Goal: Information Seeking & Learning: Learn about a topic

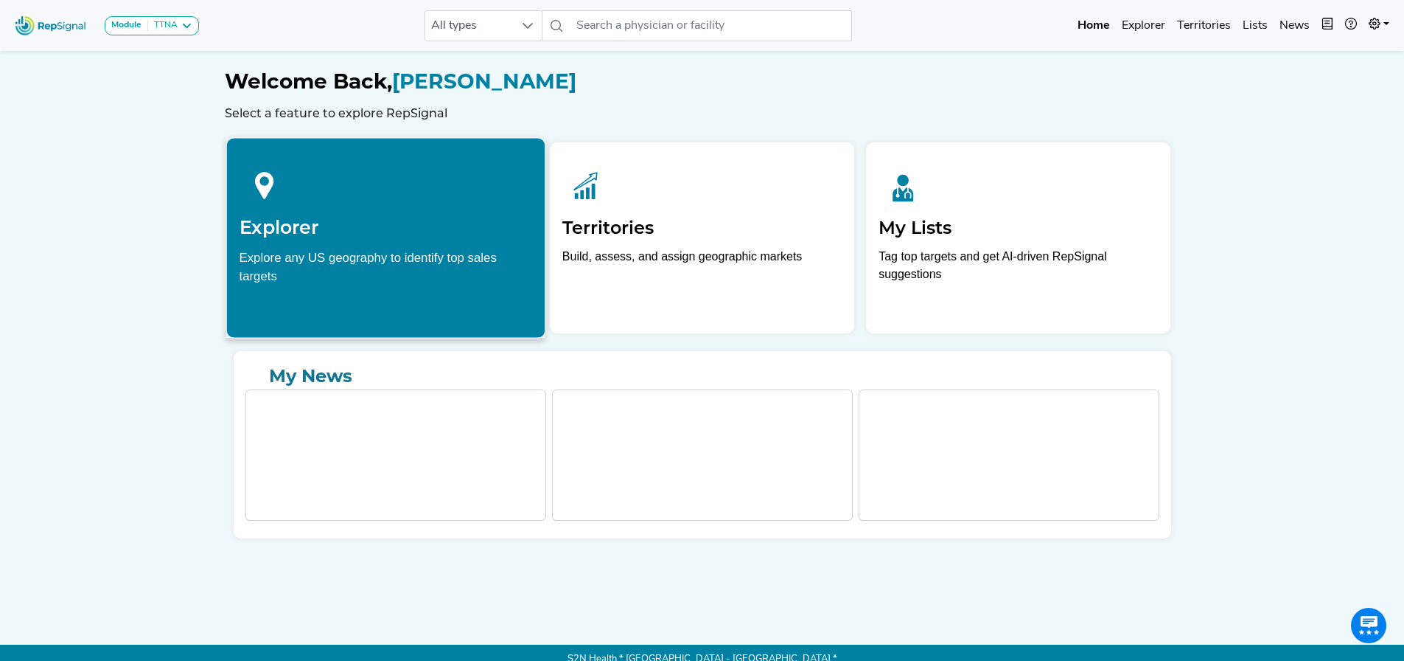
click at [453, 258] on div "Explore any US geography to identify top sales targets" at bounding box center [385, 266] width 293 height 37
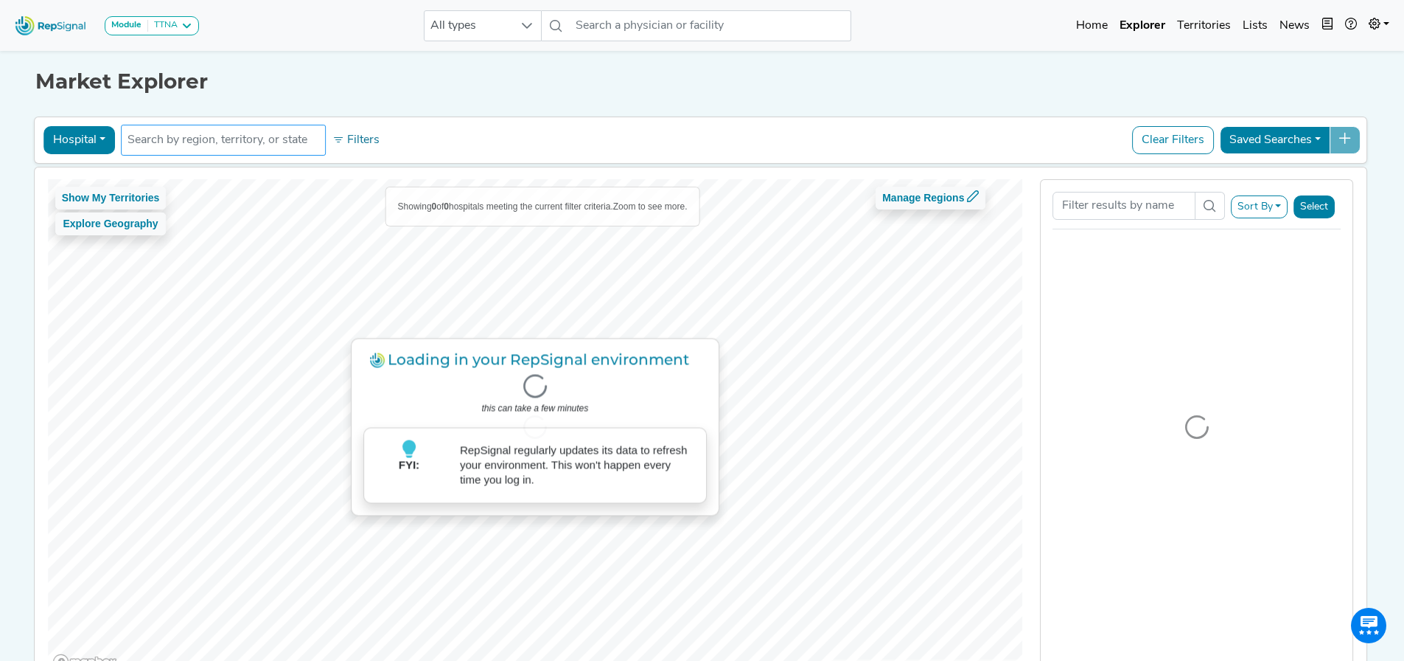
click at [254, 142] on input "text" at bounding box center [224, 140] width 192 height 18
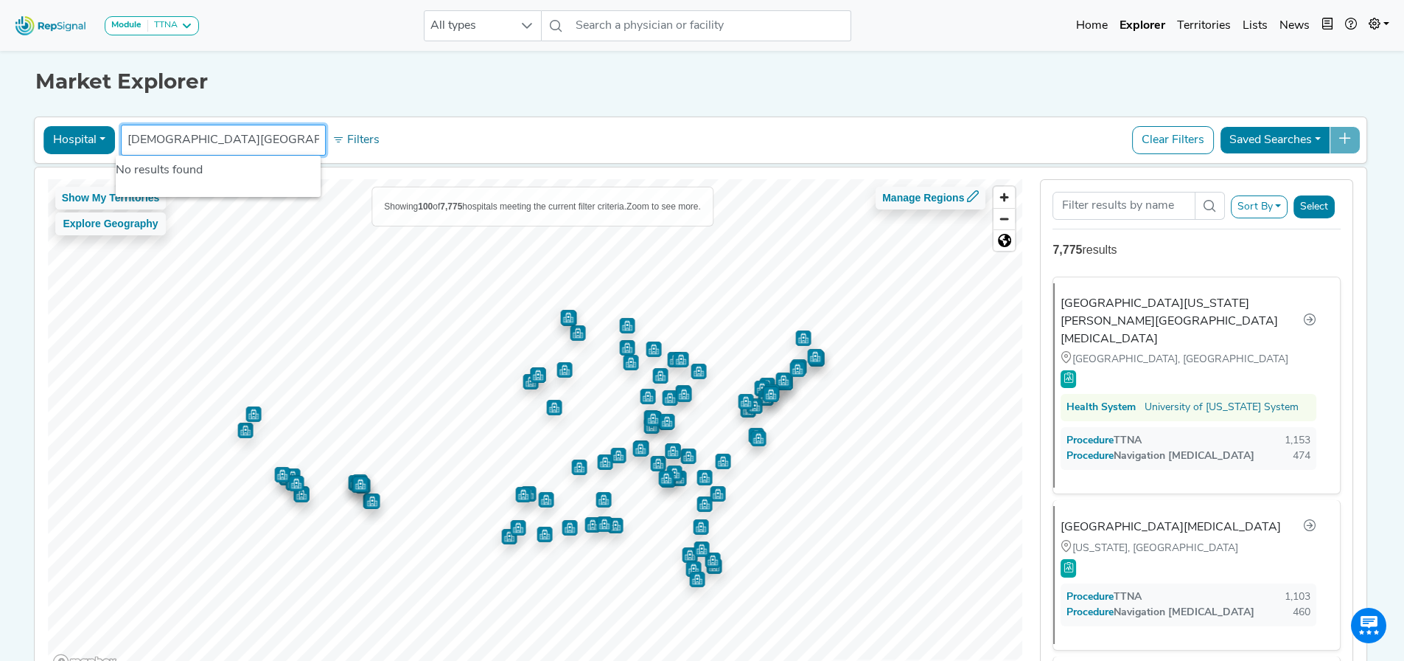
type input "Baptist hospital Beaumont texas"
click at [316, 142] on ul "Baptist hospital Beaumont texas" at bounding box center [223, 140] width 205 height 31
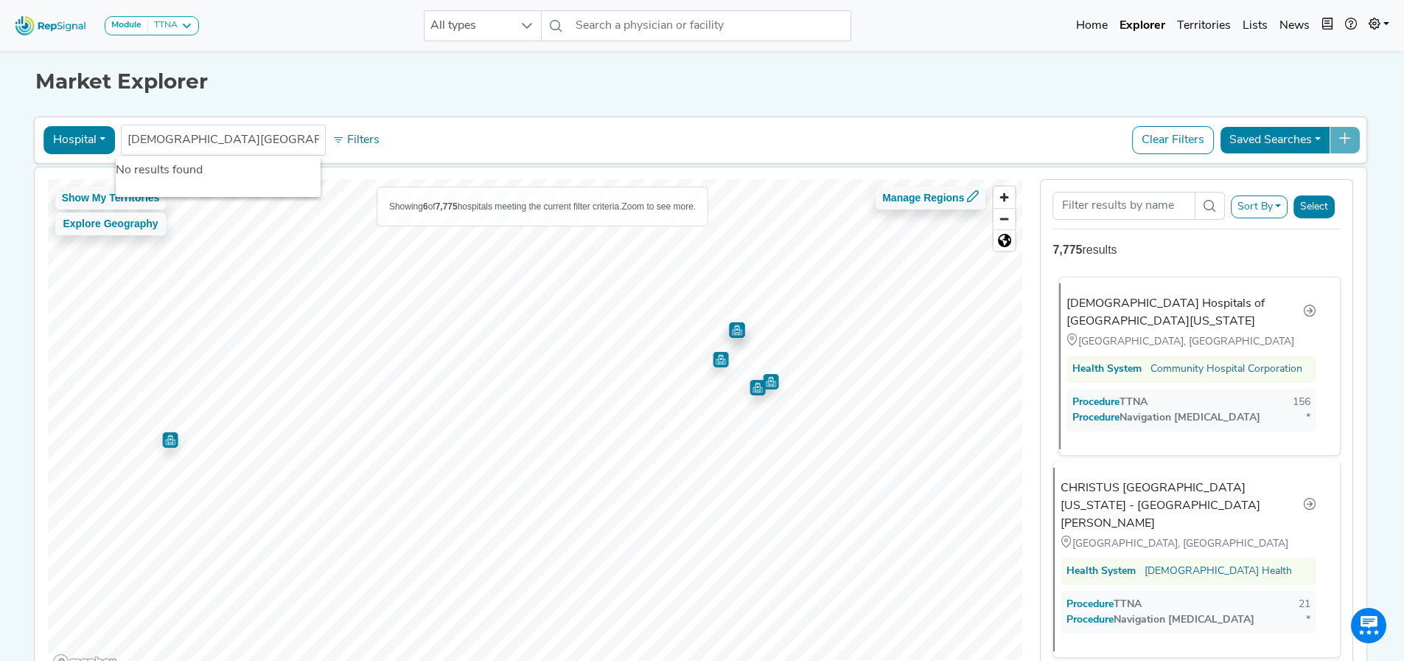
click at [1147, 304] on div "[DEMOGRAPHIC_DATA] Hospitals of [GEOGRAPHIC_DATA][US_STATE]" at bounding box center [1185, 312] width 237 height 35
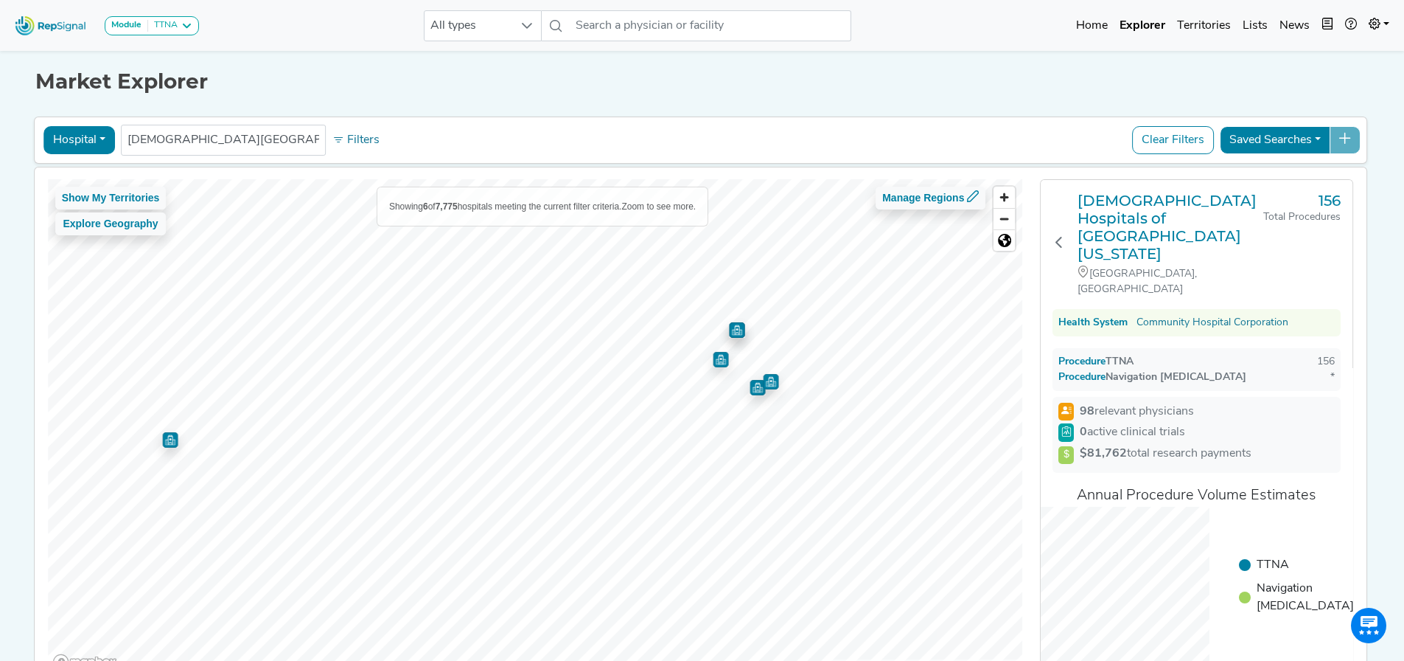
click at [753, 391] on img "Map marker" at bounding box center [757, 387] width 15 height 15
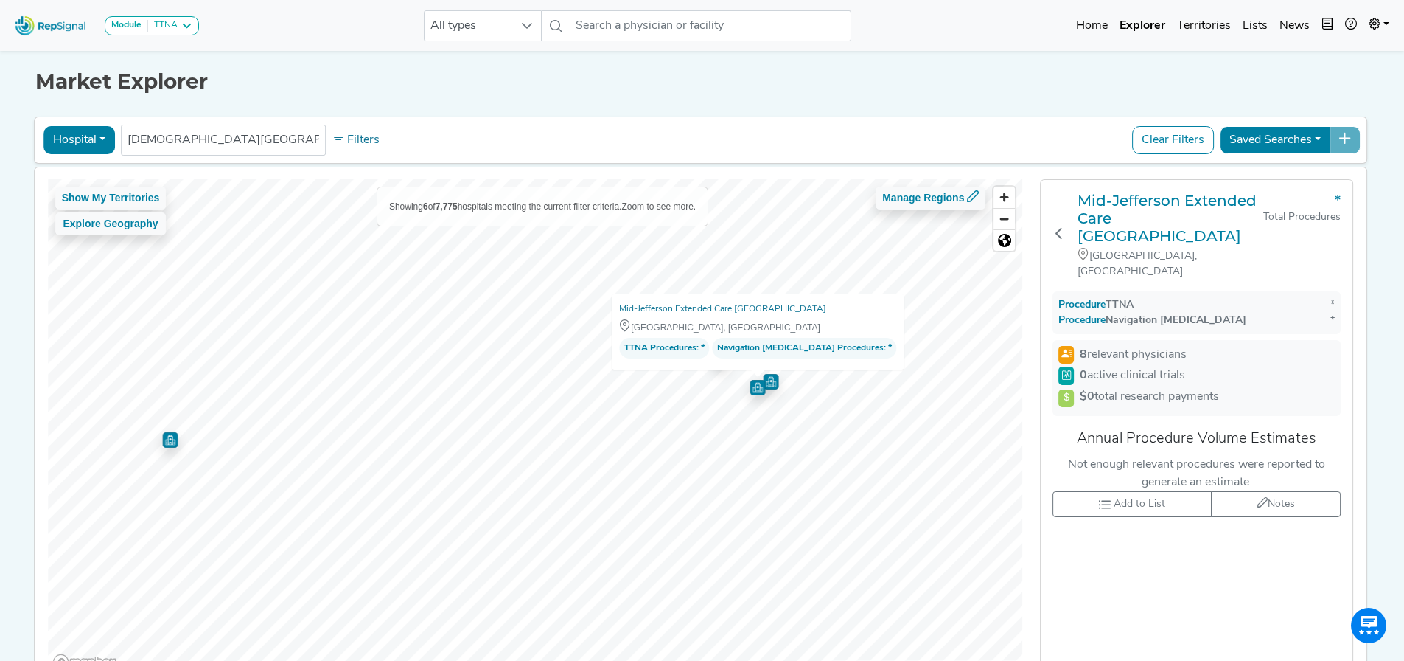
click at [769, 380] on img "Map marker" at bounding box center [770, 380] width 15 height 15
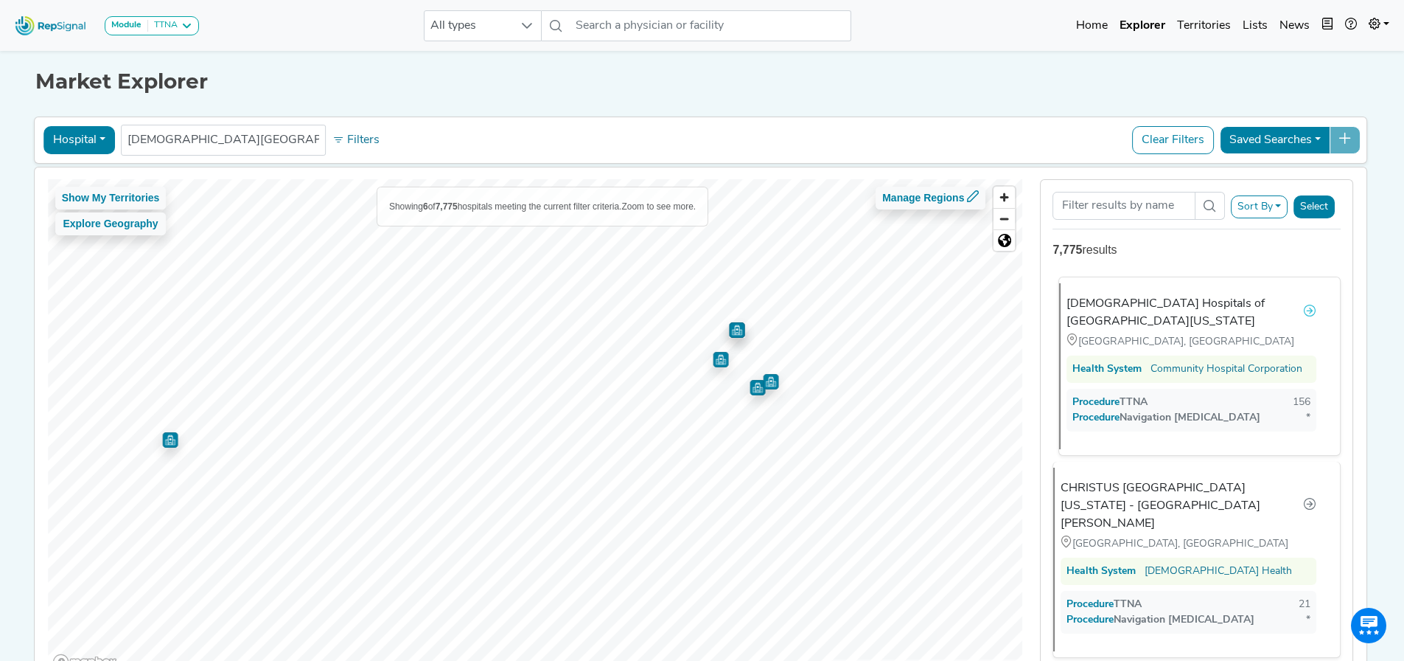
click at [1309, 304] on icon at bounding box center [1310, 310] width 12 height 12
click at [1162, 307] on div "[DEMOGRAPHIC_DATA] Hospitals of [GEOGRAPHIC_DATA][US_STATE]" at bounding box center [1185, 312] width 237 height 35
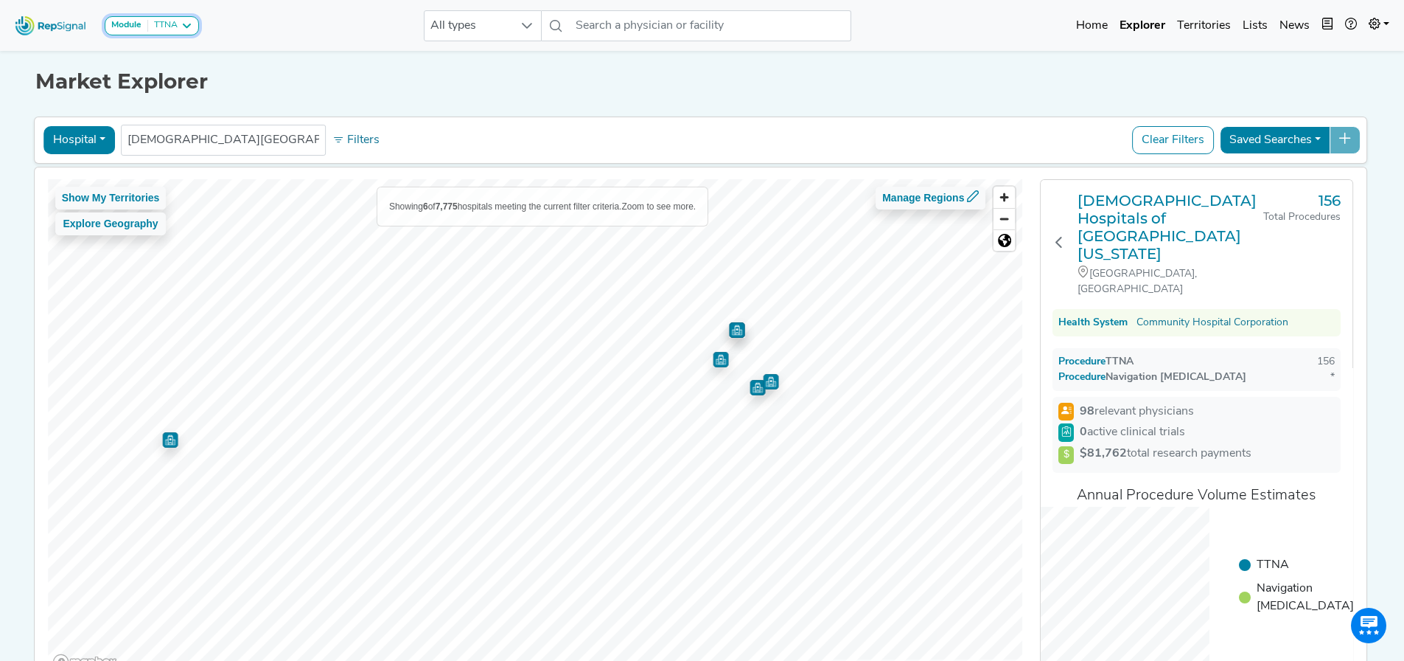
click at [184, 28] on icon at bounding box center [187, 26] width 12 height 12
click at [177, 129] on link "SPE" at bounding box center [176, 139] width 143 height 21
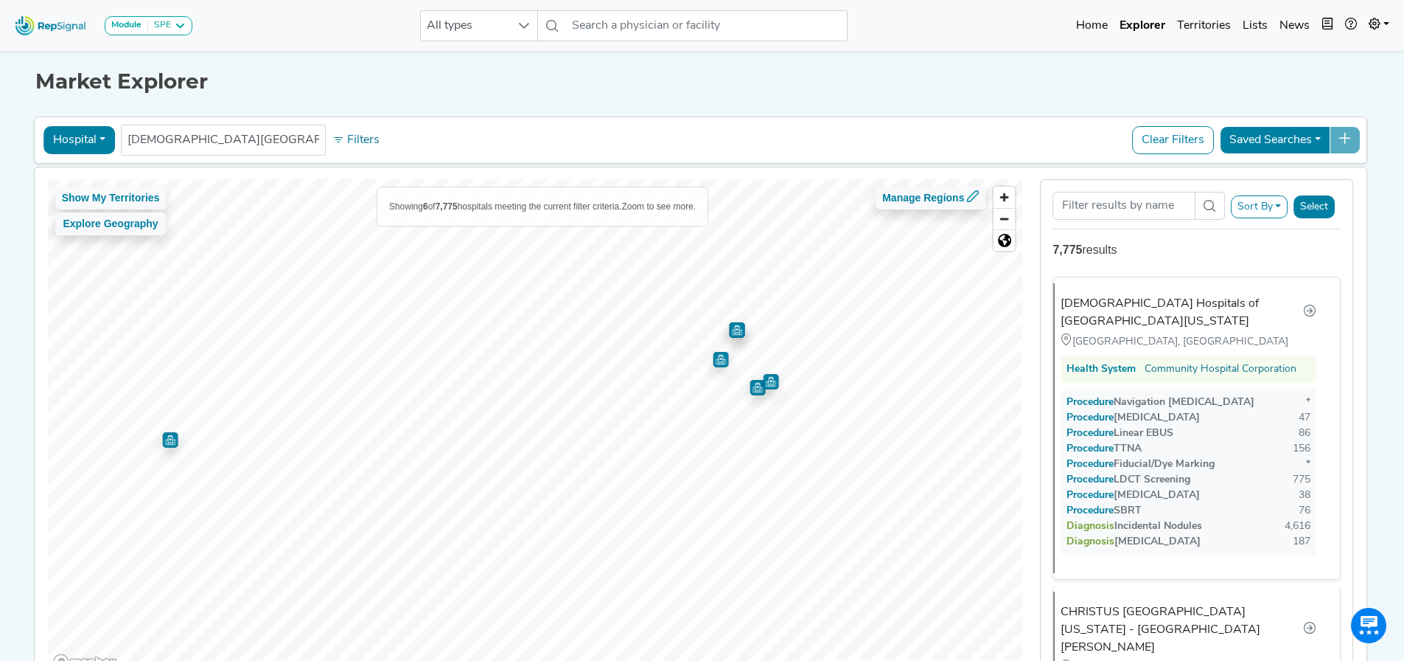
click at [733, 328] on img "Map marker" at bounding box center [736, 329] width 15 height 15
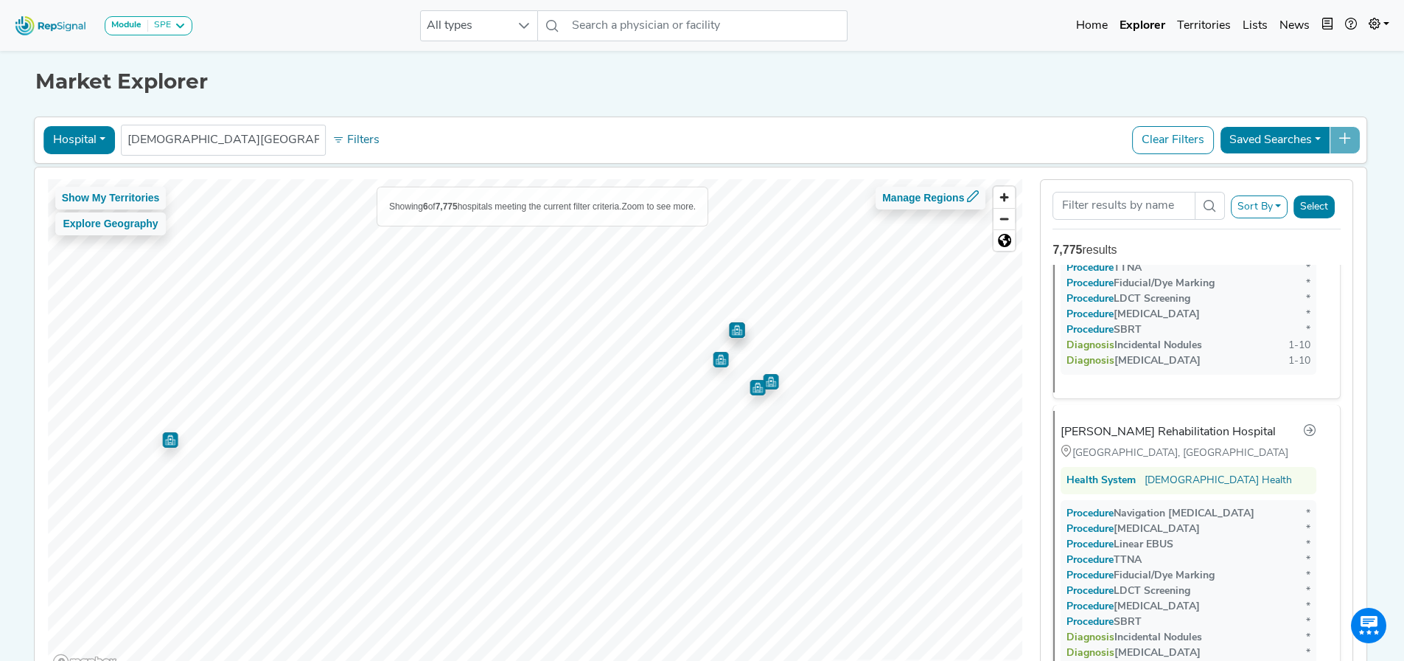
scroll to position [1336, 0]
click at [715, 361] on img "Map marker" at bounding box center [720, 359] width 15 height 15
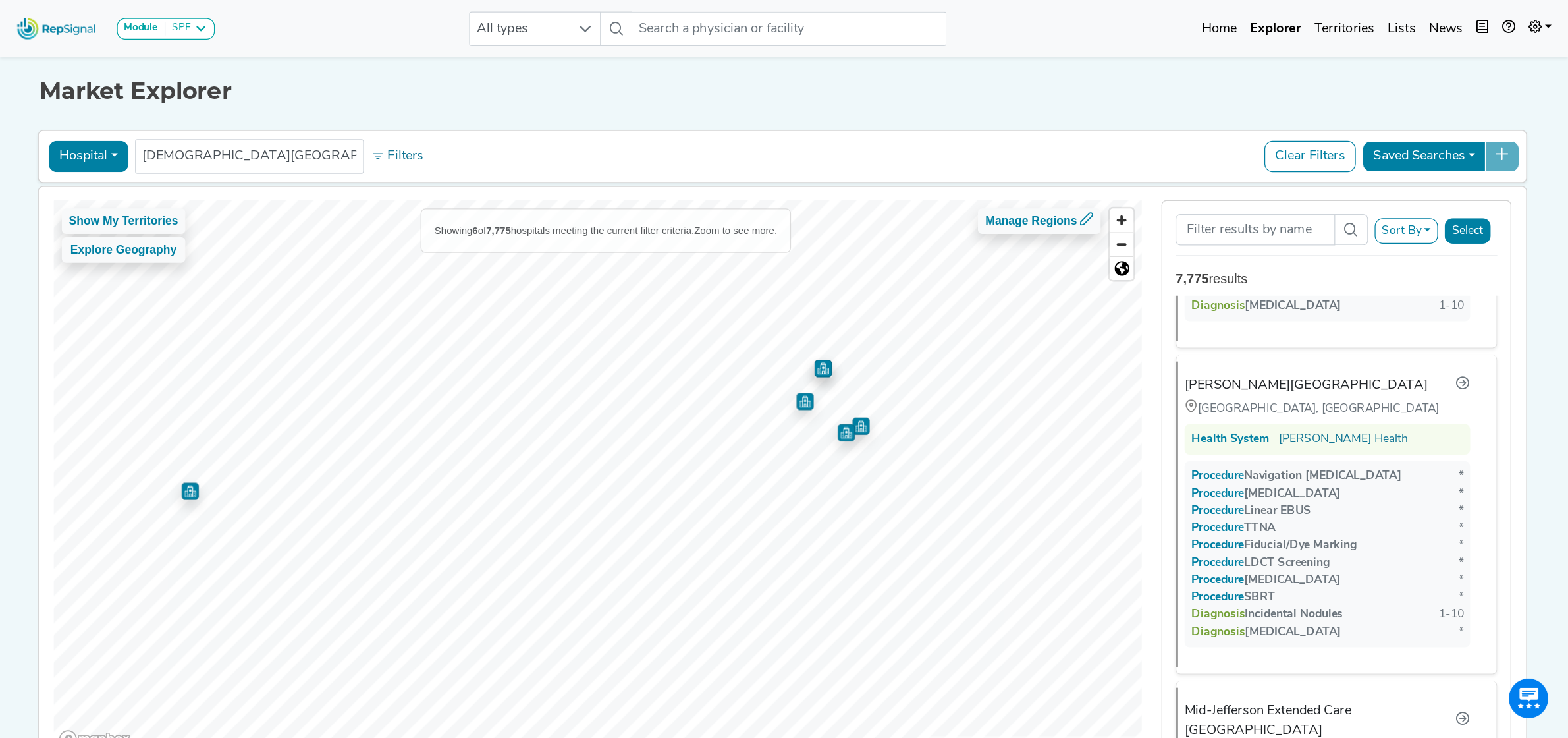
scroll to position [768, 0]
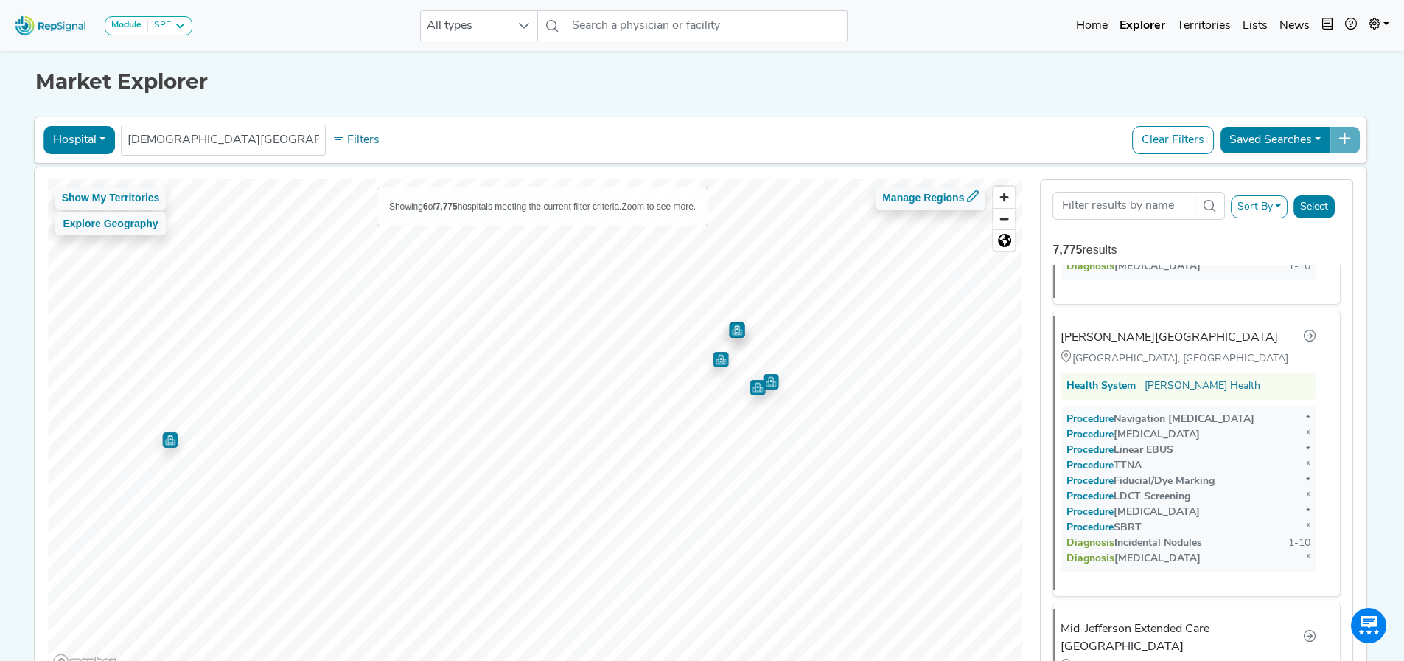
click at [772, 383] on img "Map marker" at bounding box center [770, 381] width 15 height 15
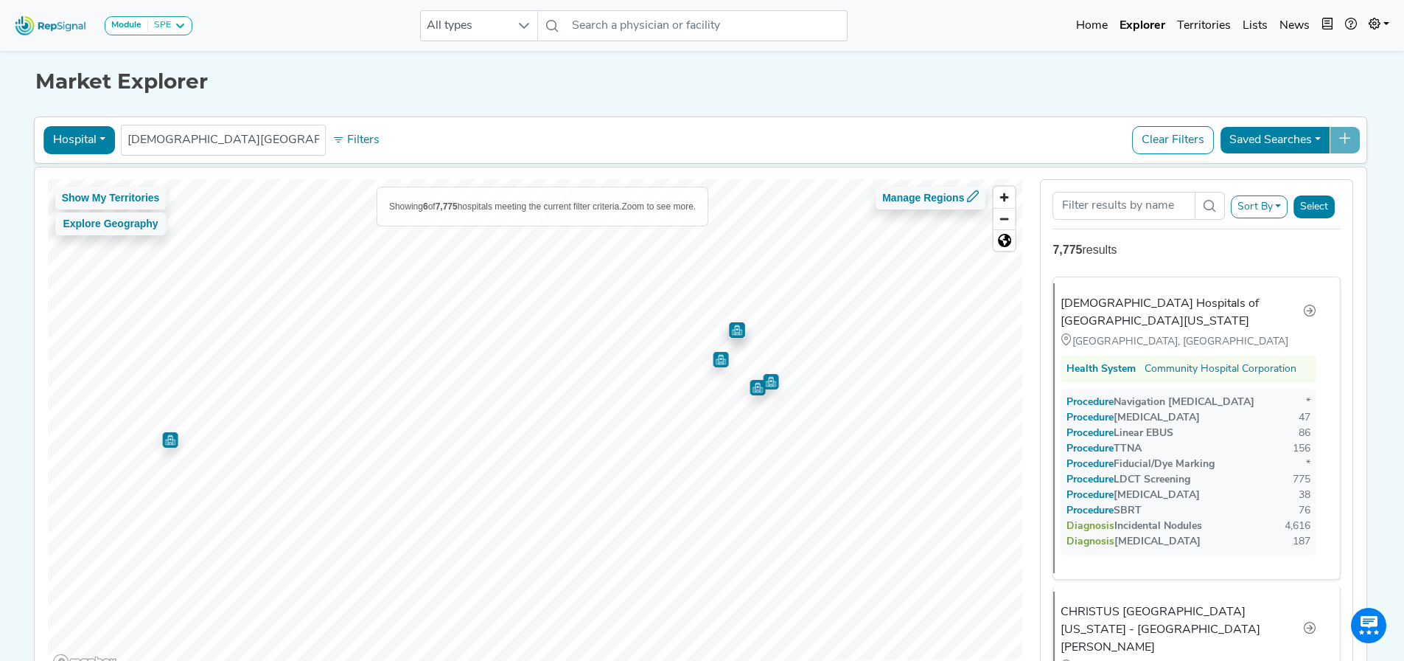
click at [770, 384] on img "Map marker" at bounding box center [770, 381] width 15 height 15
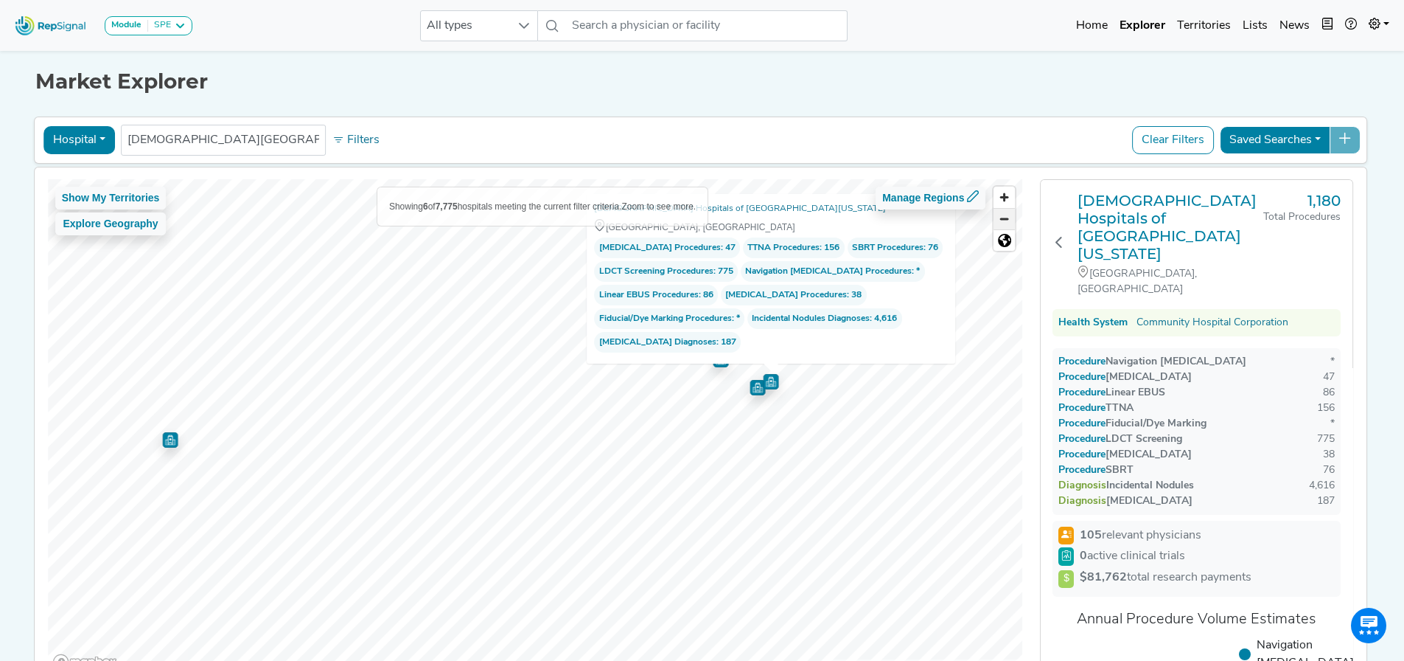
click at [1012, 223] on span "Zoom out" at bounding box center [1004, 219] width 21 height 21
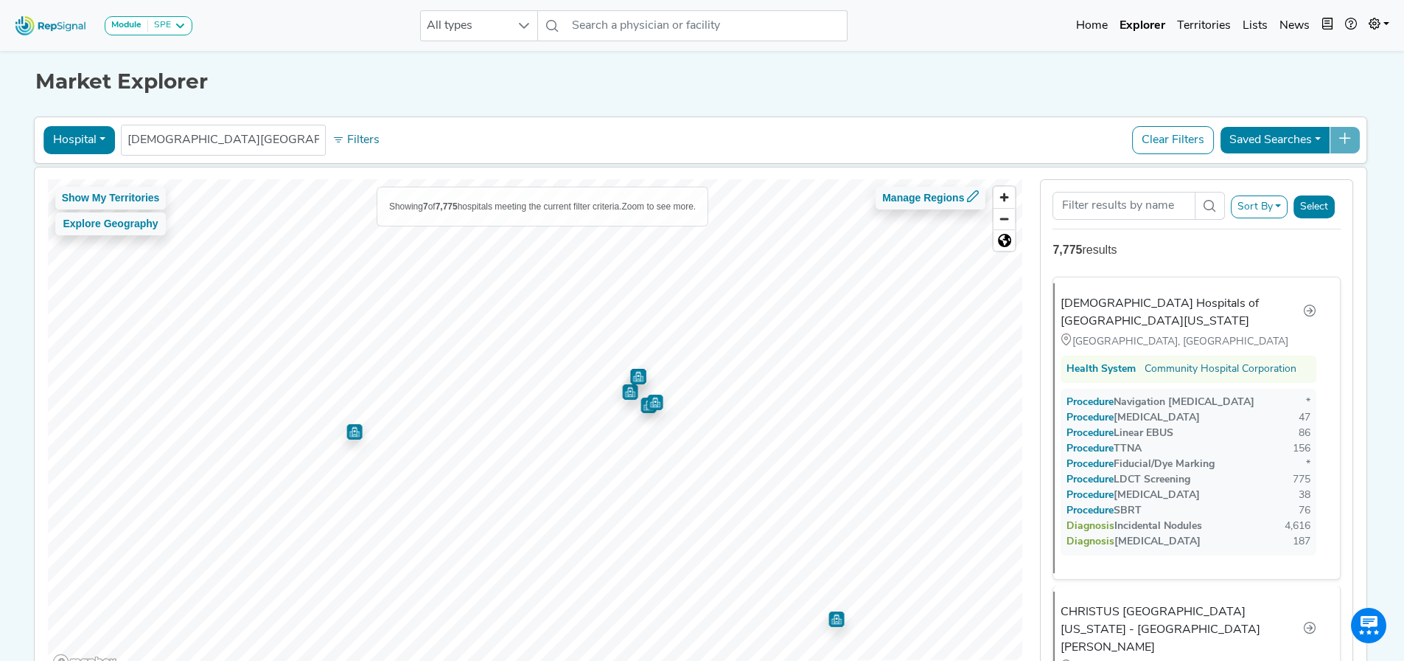
click at [647, 400] on img "Map marker" at bounding box center [655, 400] width 19 height 19
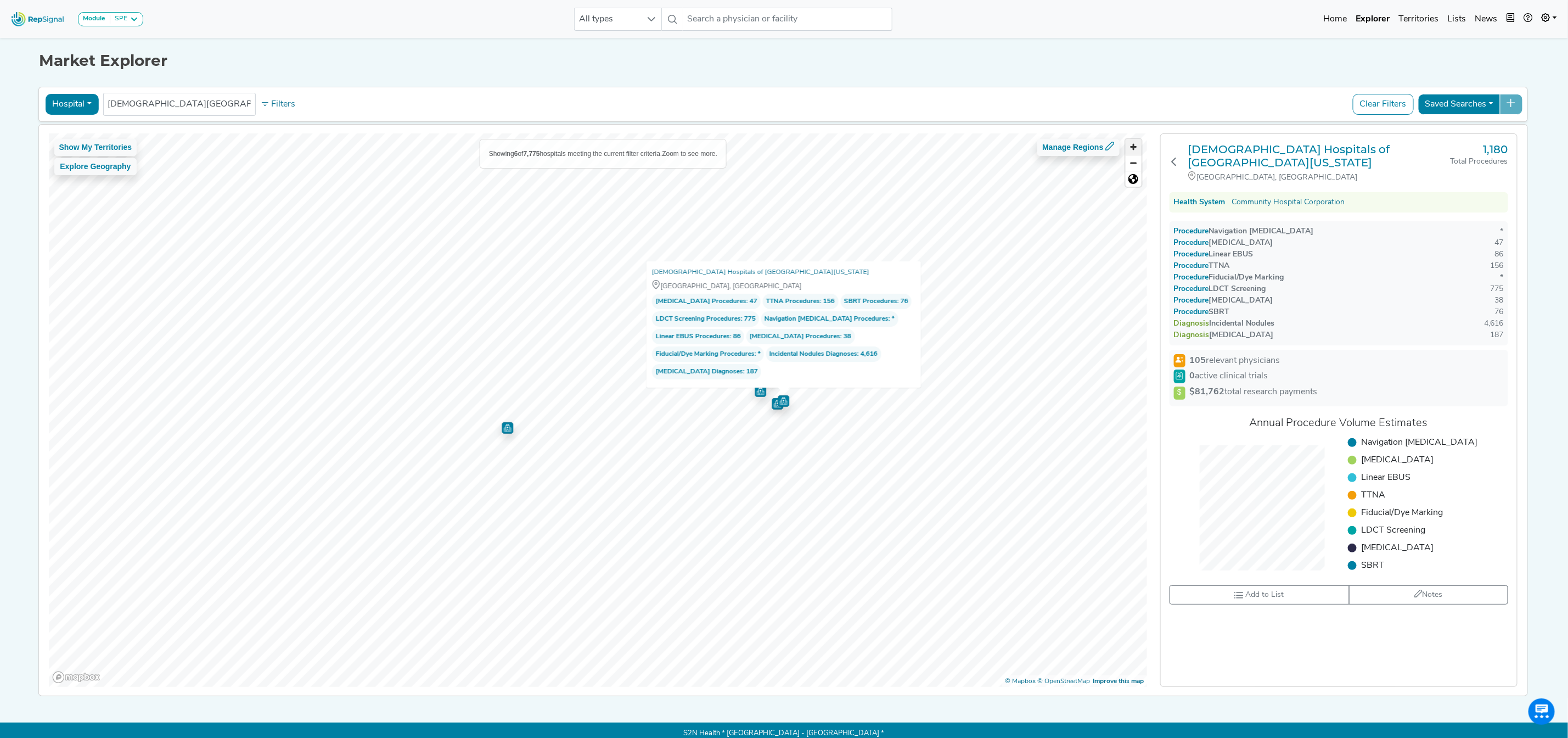
drag, startPoint x: 1052, startPoint y: 1, endPoint x: 1135, endPoint y: 147, distance: 167.9
click at [1045, 147] on span "Zoom in" at bounding box center [1133, 147] width 16 height 16
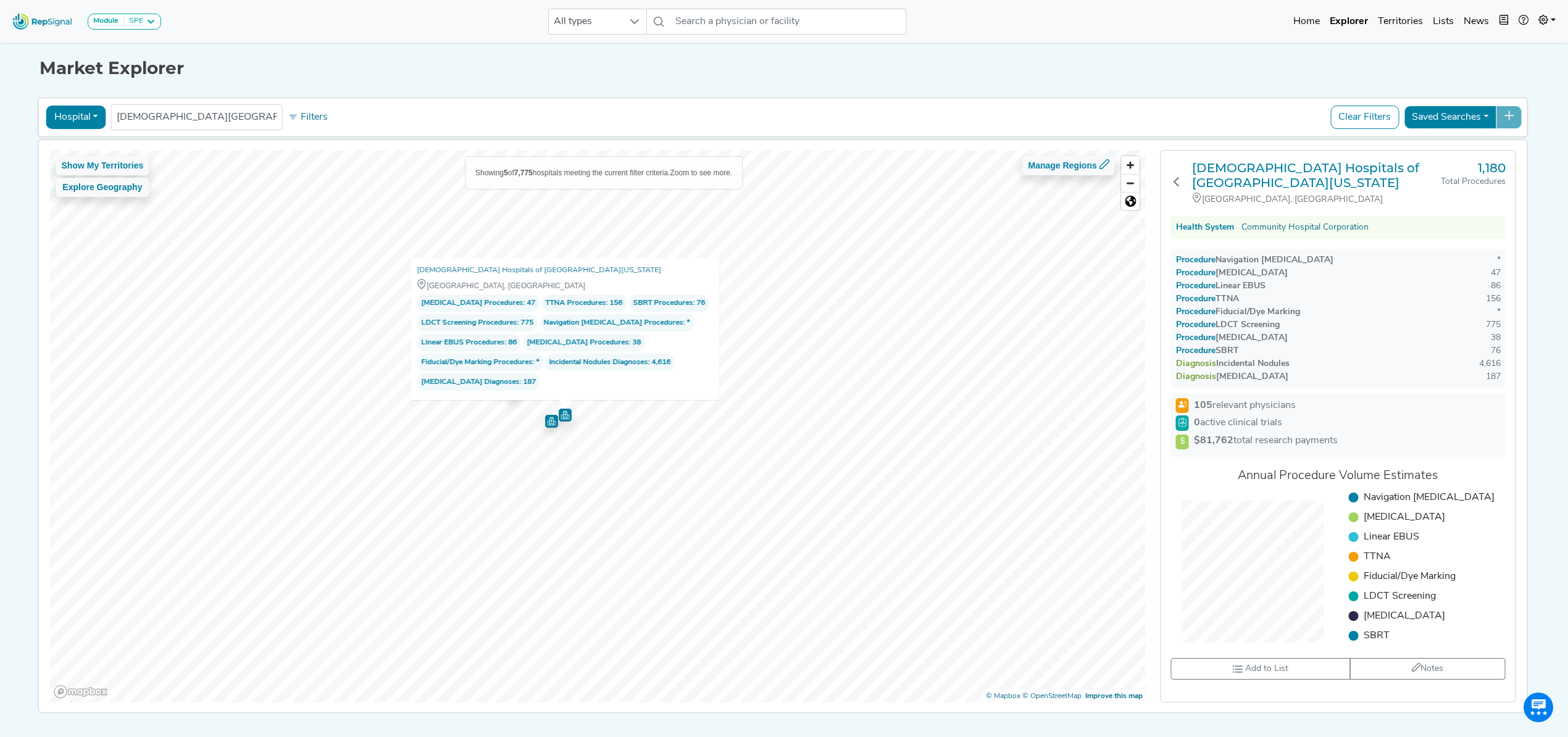
drag, startPoint x: 1736, startPoint y: 3, endPoint x: 893, endPoint y: 102, distance: 848.8
click at [893, 102] on div "Hospital Physician Hospital ASC Office Health System Baptist hospital Beaumont …" at bounding box center [783, 116] width 1490 height 39
click at [1136, 171] on span "Zoom in" at bounding box center [1130, 165] width 18 height 18
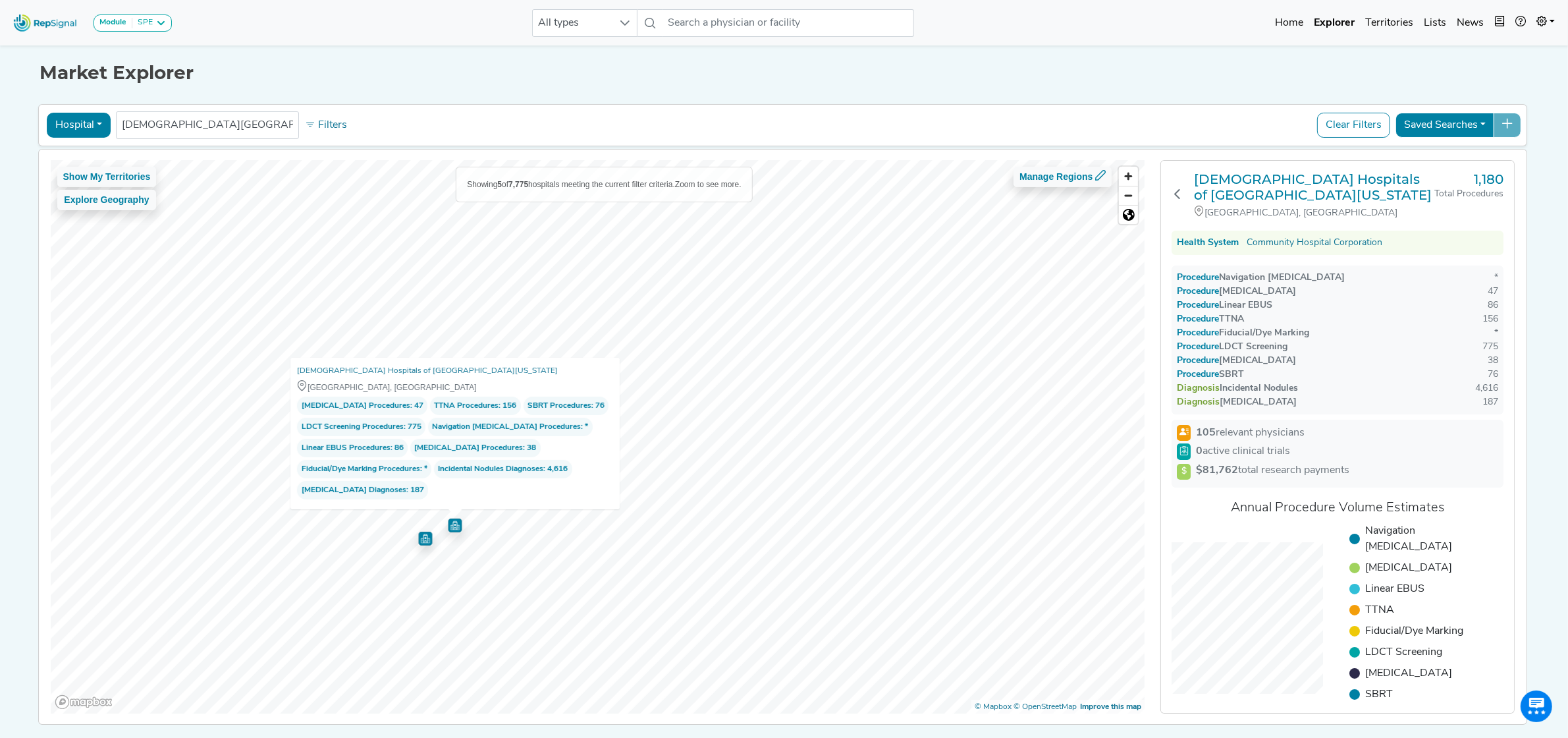
drag, startPoint x: 1587, startPoint y: 0, endPoint x: 1133, endPoint y: 74, distance: 460.0
click at [1133, 74] on h1 "Market Explorer" at bounding box center [784, 72] width 1490 height 22
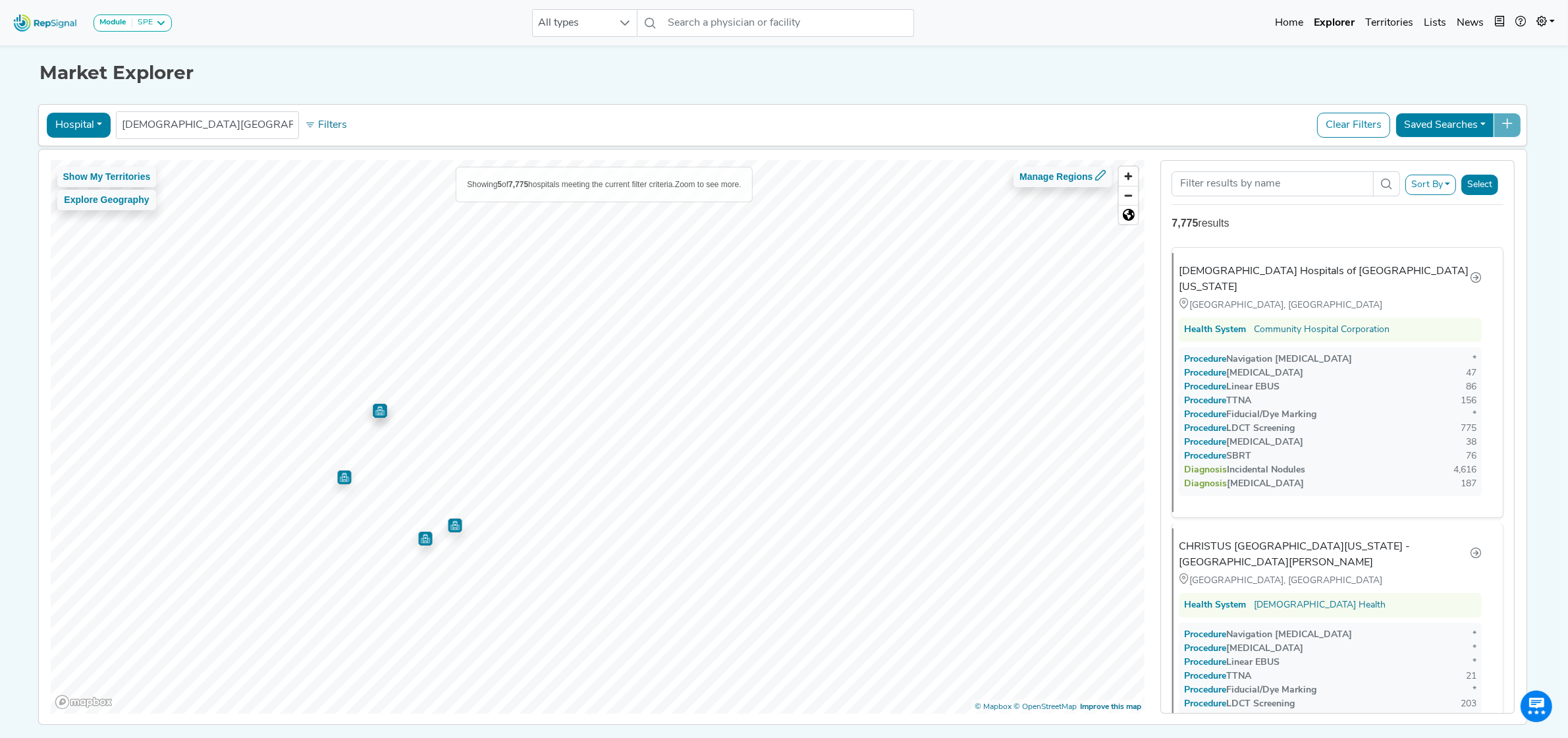
click at [449, 528] on img "Map marker" at bounding box center [455, 523] width 19 height 19
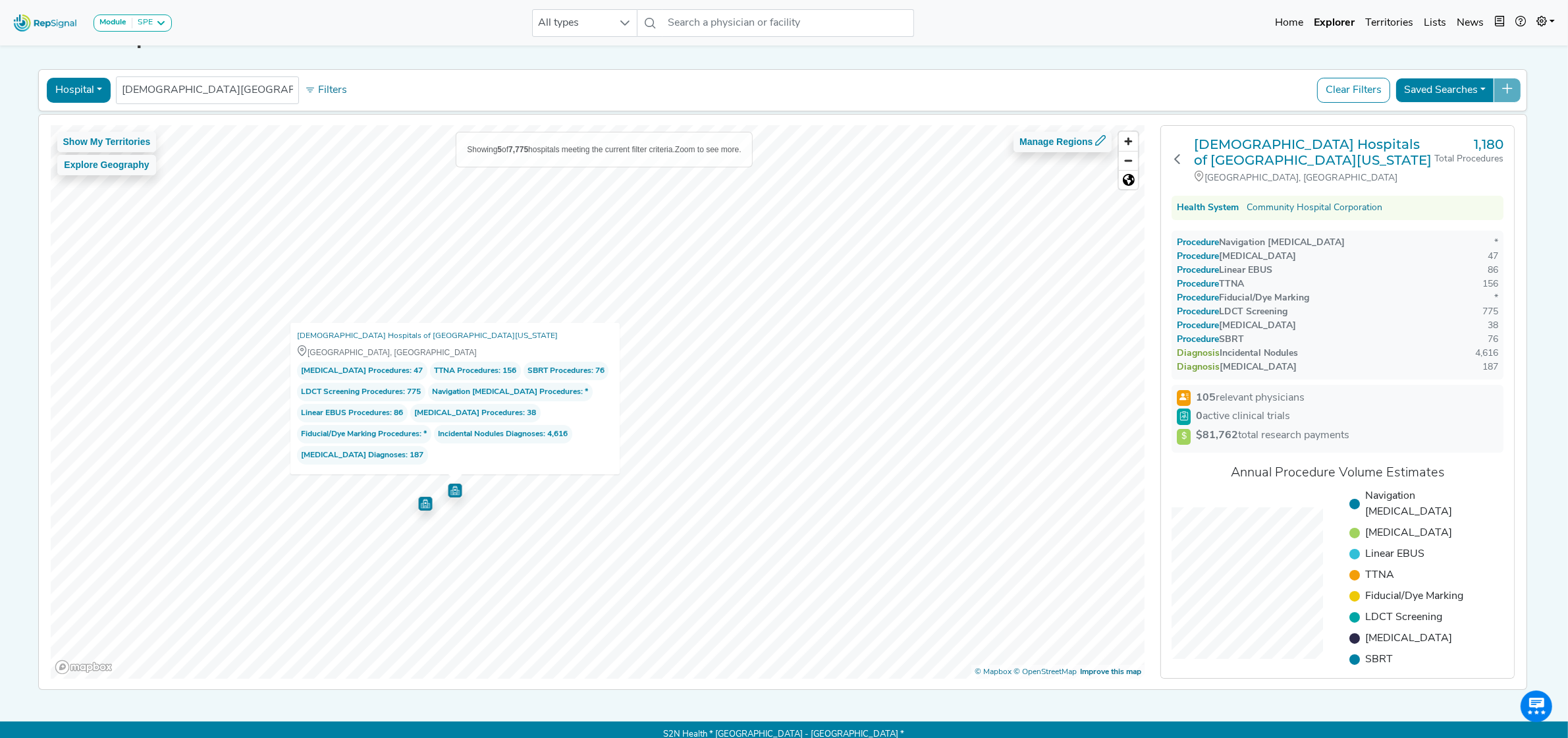
scroll to position [54, 0]
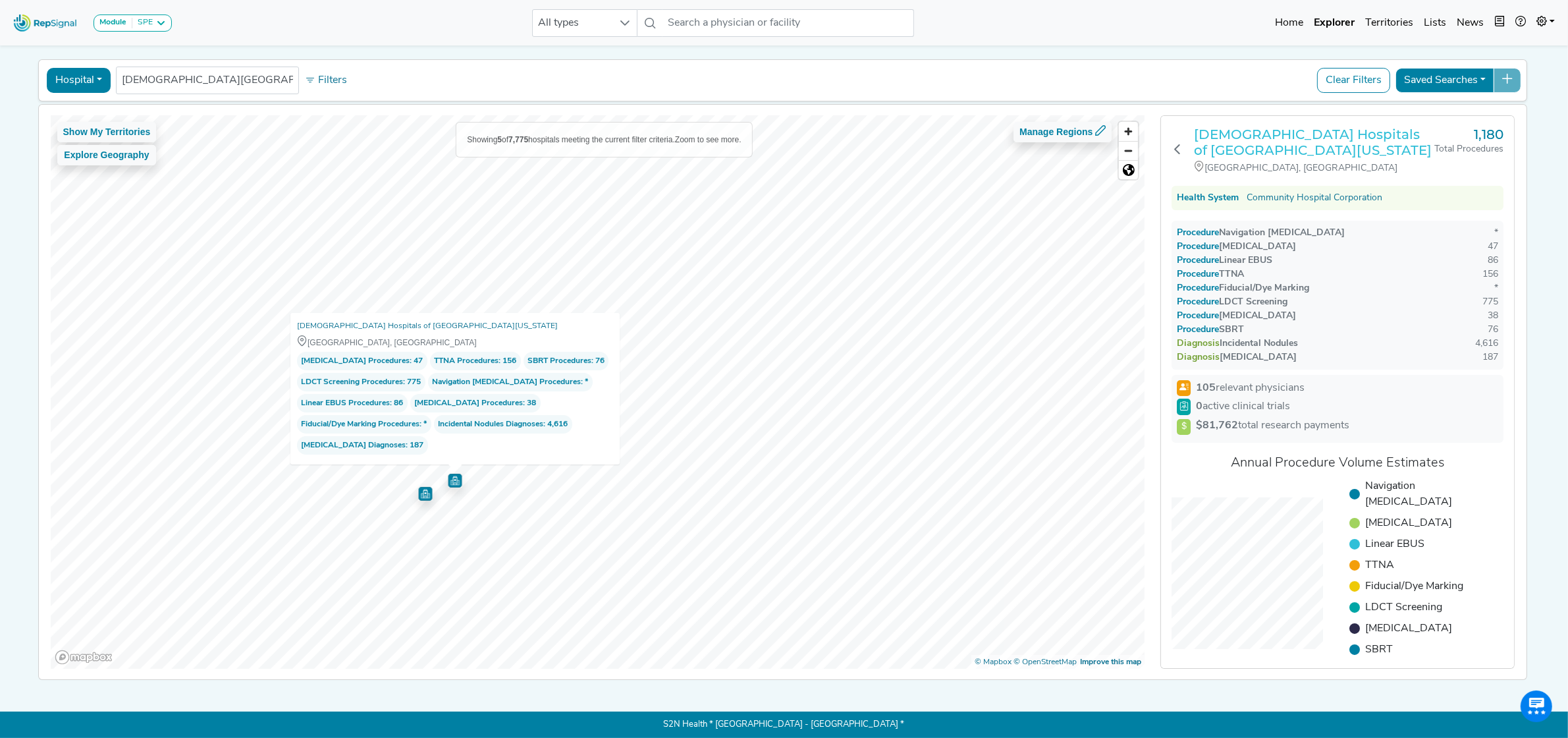
click at [1254, 127] on h3 "[DEMOGRAPHIC_DATA] Hospitals of [GEOGRAPHIC_DATA][US_STATE]" at bounding box center [1314, 142] width 240 height 31
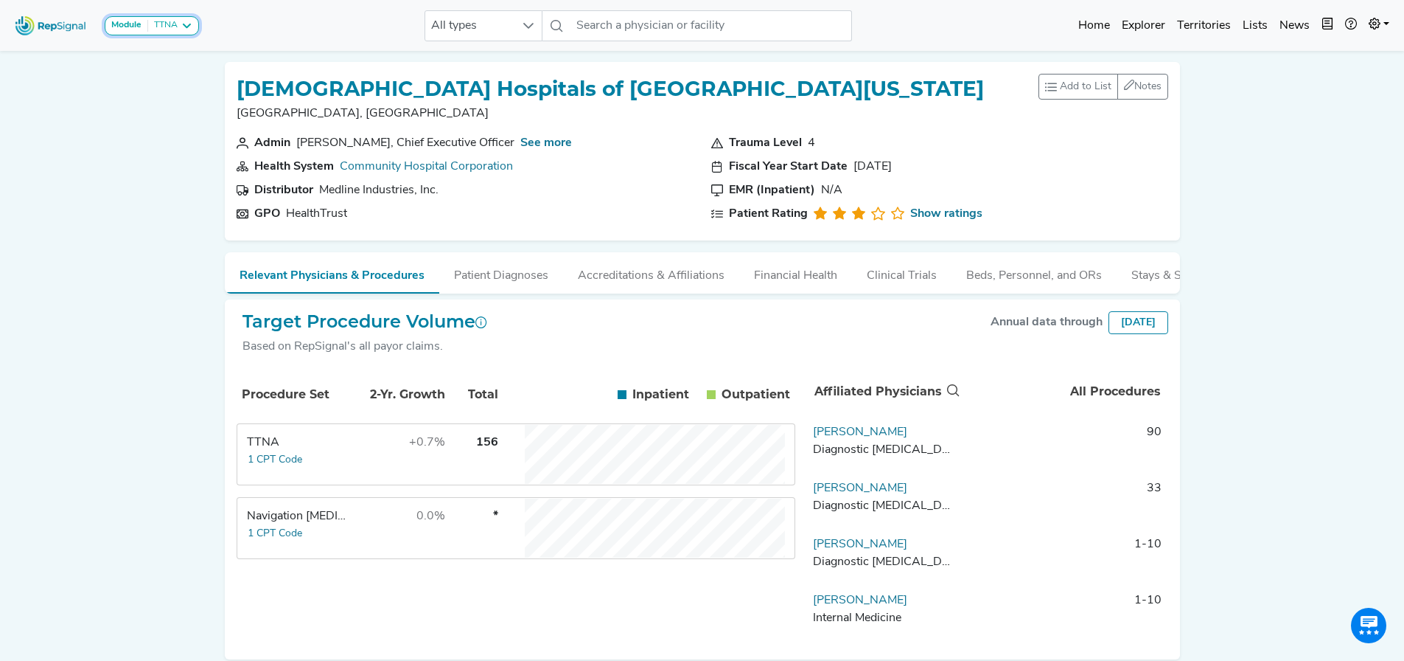
click at [181, 25] on icon at bounding box center [187, 26] width 12 height 12
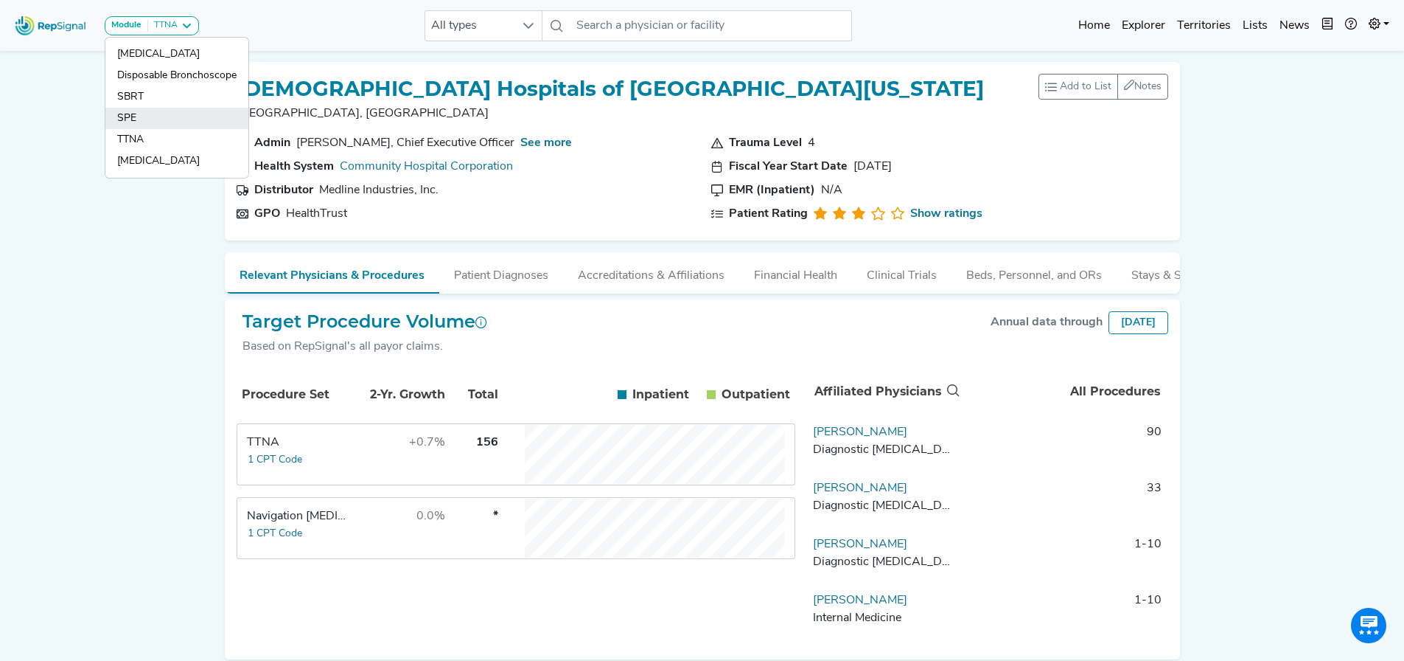
click at [168, 129] on link "SPE" at bounding box center [176, 139] width 143 height 21
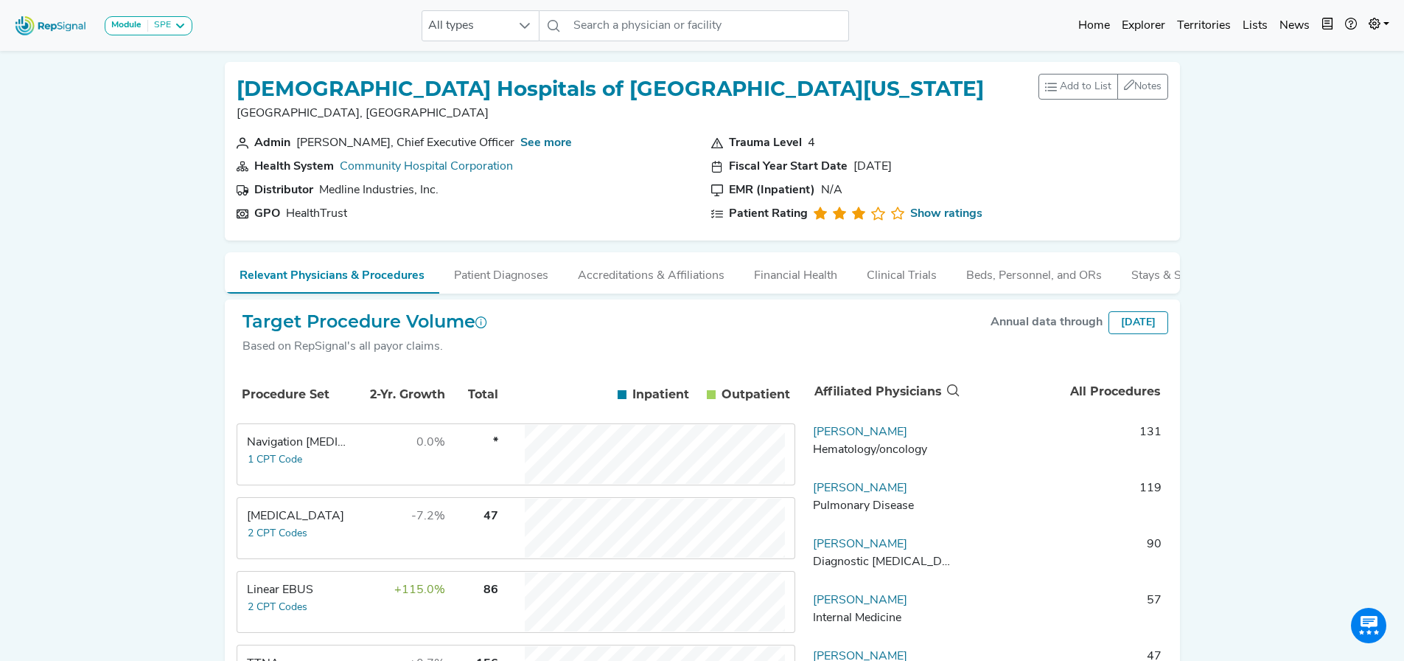
click at [192, 165] on div "Module SPE [MEDICAL_DATA] Disposable Bronchoscope SBRT SPE TTNA [MEDICAL_DATA] …" at bounding box center [702, 545] width 1404 height 1090
click at [638, 272] on button "Accreditations & Affiliations" at bounding box center [651, 272] width 176 height 40
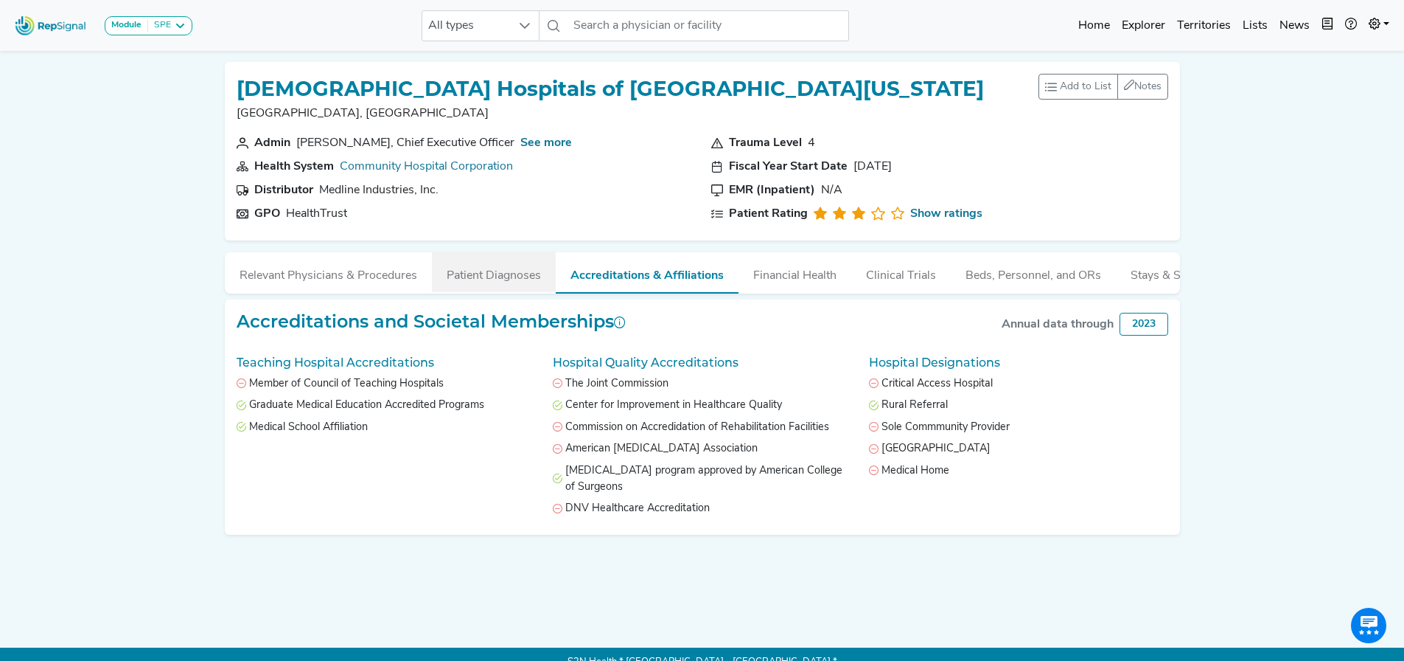
click at [518, 276] on button "Patient Diagnoses" at bounding box center [494, 272] width 124 height 40
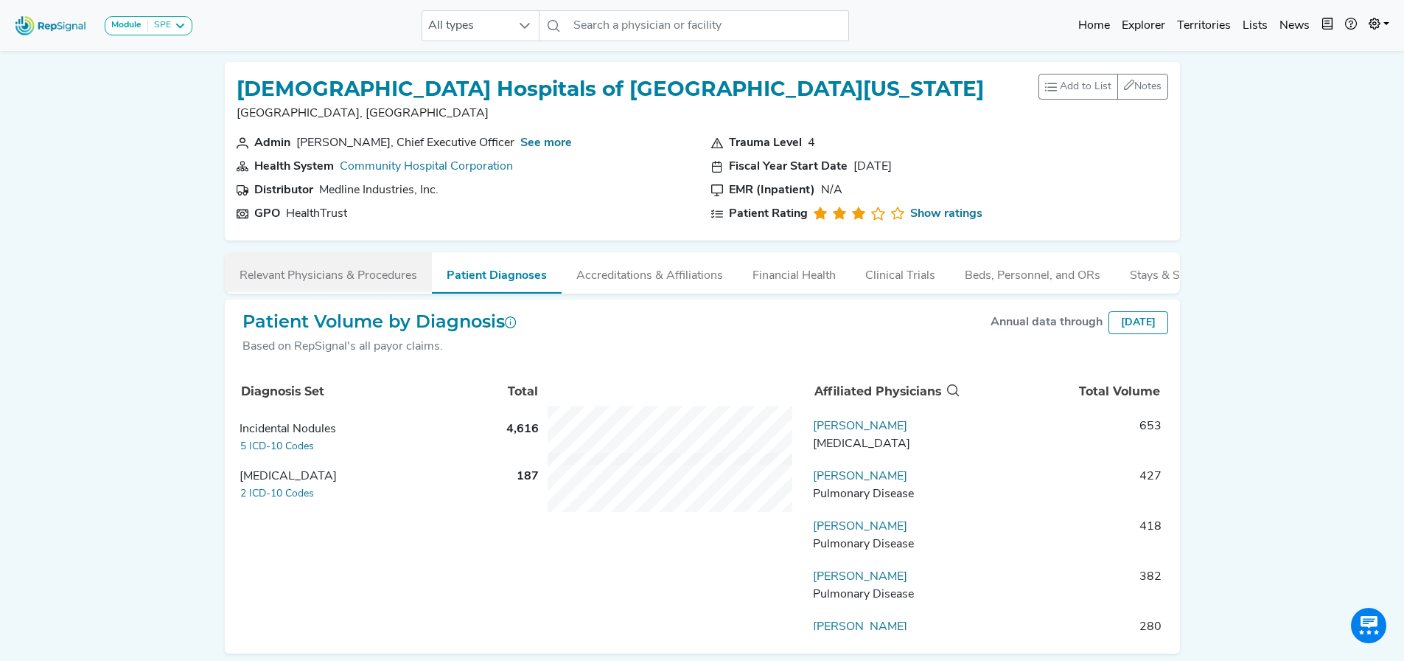
click at [369, 264] on button "Relevant Physicians & Procedures" at bounding box center [328, 272] width 207 height 40
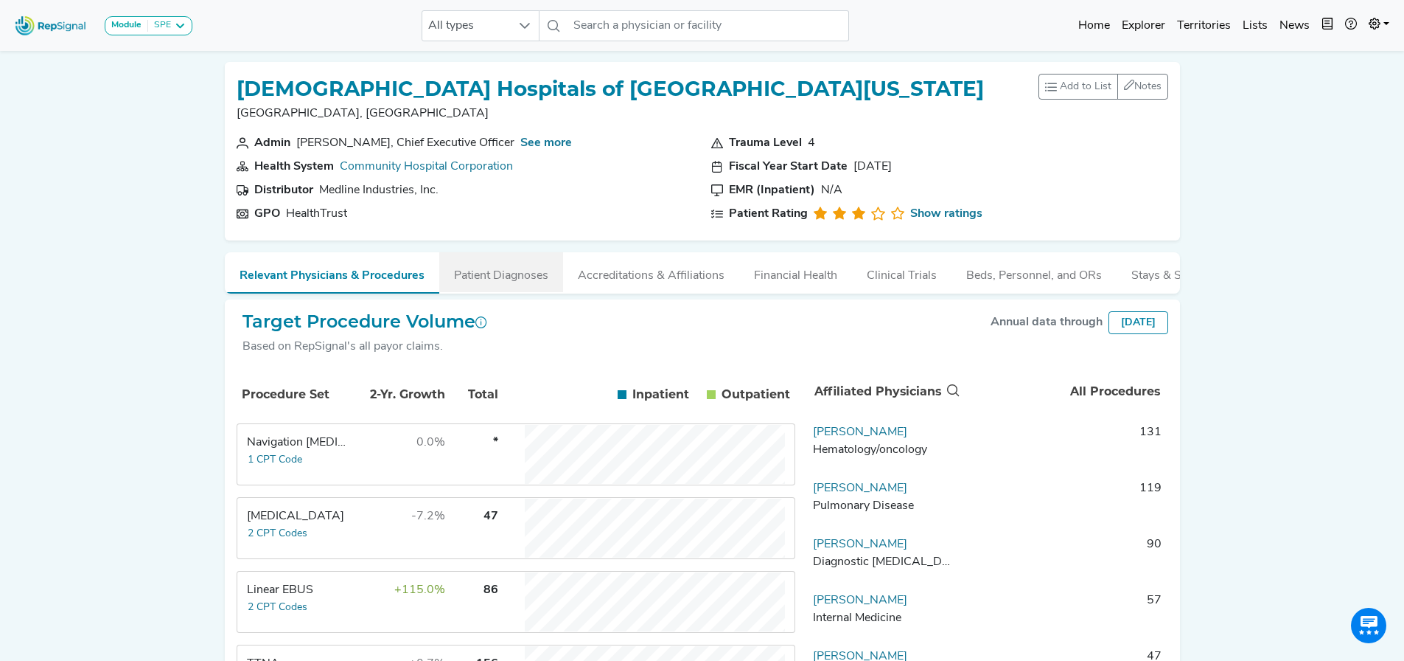
click at [461, 266] on button "Patient Diagnoses" at bounding box center [501, 272] width 124 height 40
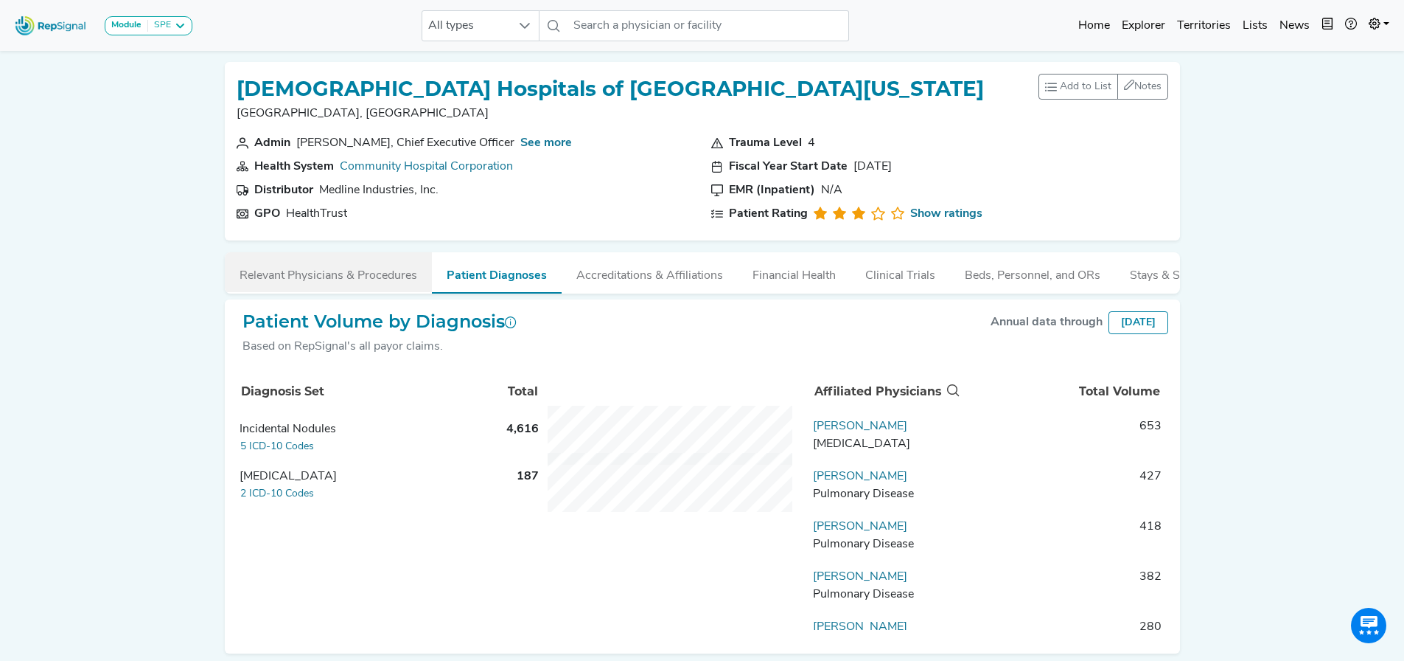
click at [338, 276] on button "Relevant Physicians & Procedures" at bounding box center [328, 272] width 207 height 40
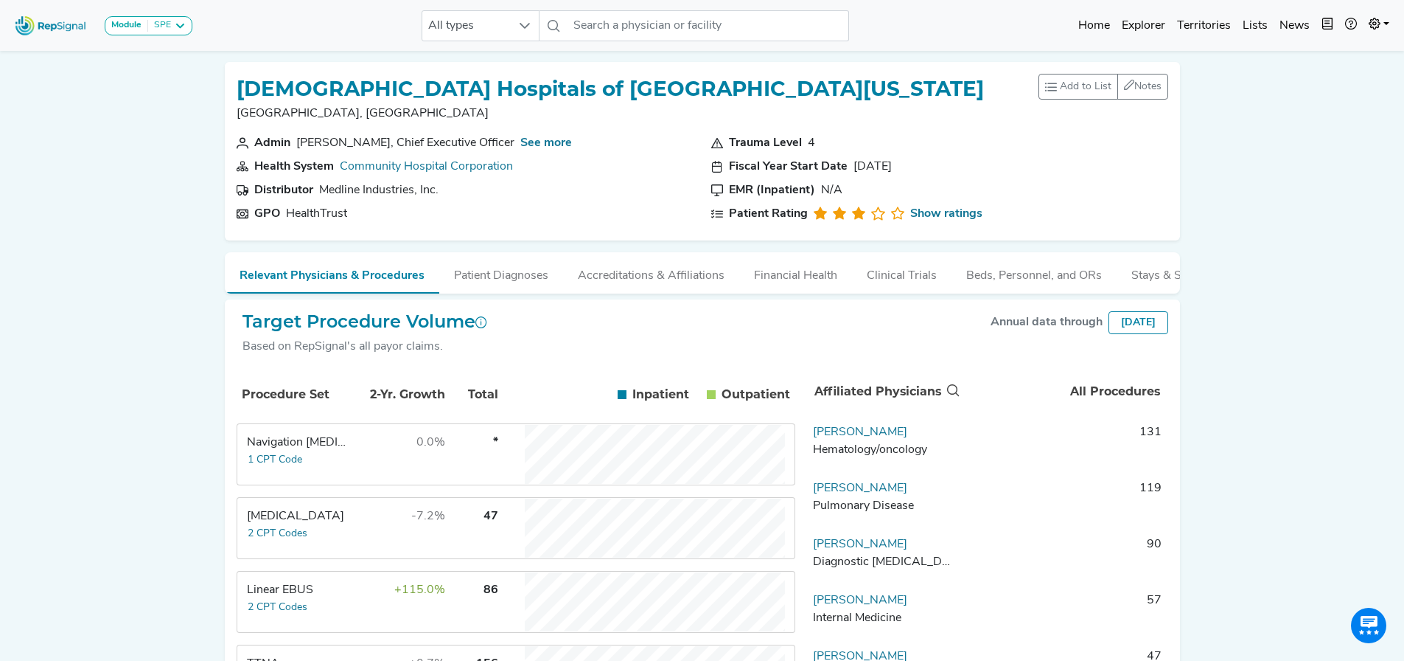
drag, startPoint x: 95, startPoint y: 153, endPoint x: 1331, endPoint y: 149, distance: 1236.3
click at [1331, 155] on div "Module SPE [MEDICAL_DATA] Disposable Bronchoscope SBRT SPE TTNA [MEDICAL_DATA] …" at bounding box center [702, 545] width 1404 height 1090
click at [616, 27] on input "text" at bounding box center [709, 25] width 282 height 31
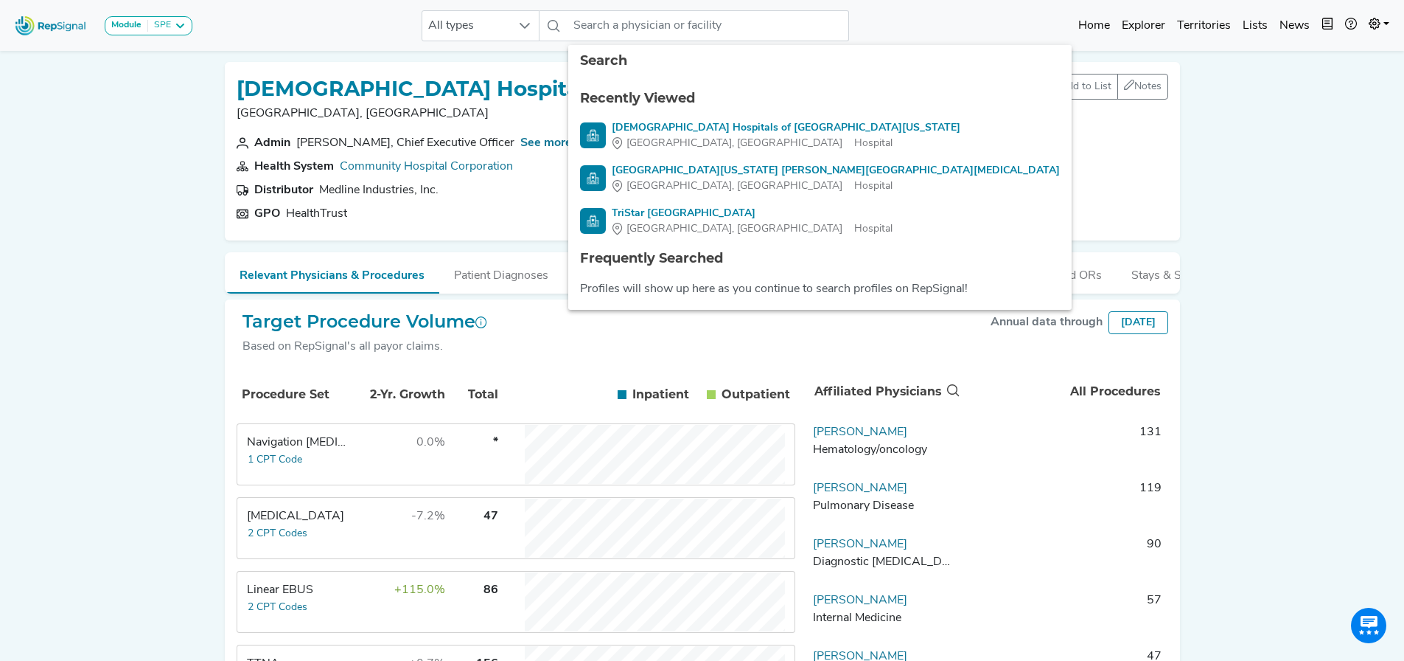
click at [459, 86] on h1 "[DEMOGRAPHIC_DATA] Hospitals of [GEOGRAPHIC_DATA][US_STATE]" at bounding box center [611, 89] width 748 height 25
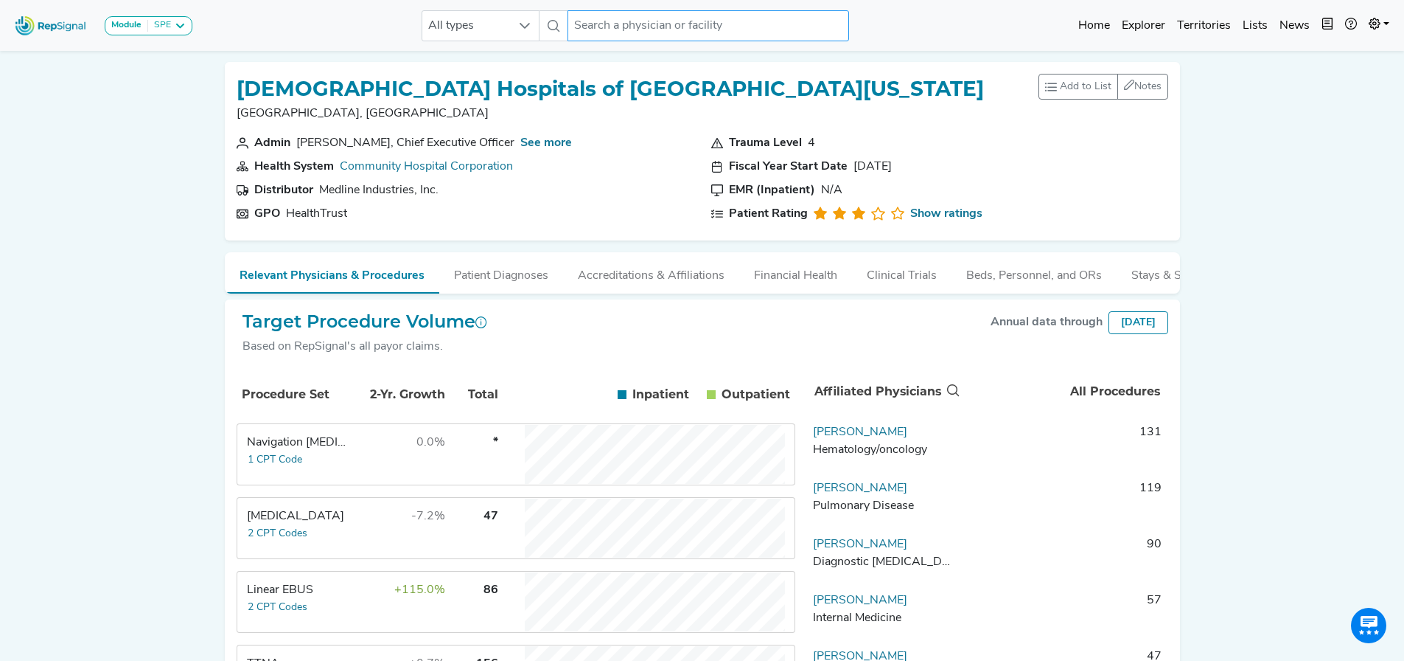
click at [630, 22] on input "text" at bounding box center [709, 25] width 282 height 31
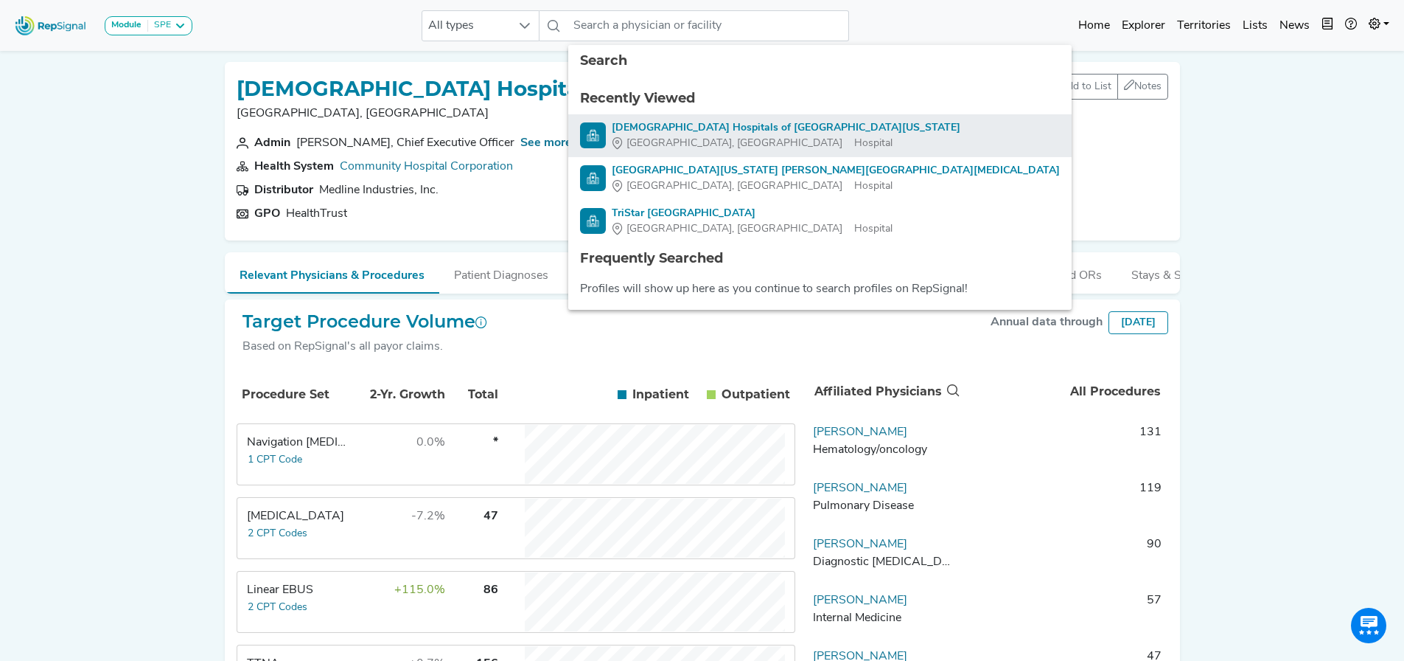
click at [677, 133] on div "[DEMOGRAPHIC_DATA] Hospitals of [GEOGRAPHIC_DATA][US_STATE]" at bounding box center [786, 127] width 349 height 15
type input "[DEMOGRAPHIC_DATA] Hospitals of [GEOGRAPHIC_DATA][US_STATE]"
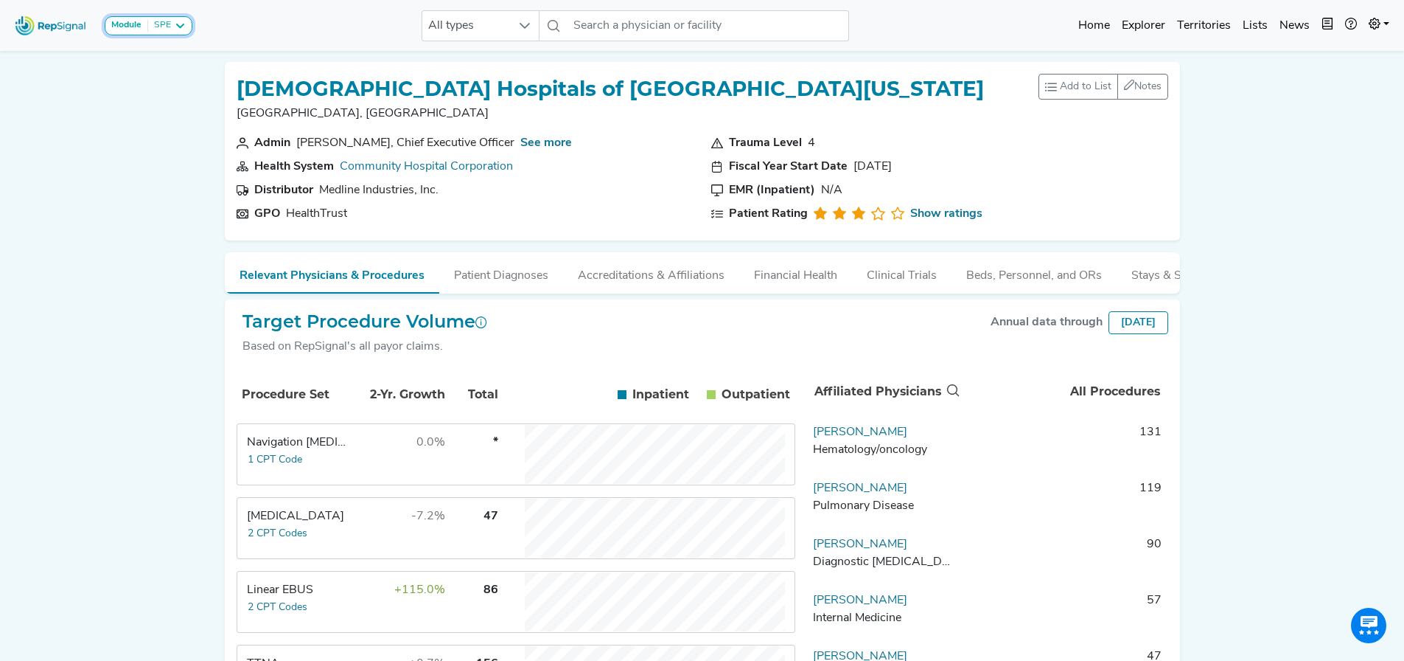
click at [174, 27] on icon at bounding box center [180, 26] width 12 height 12
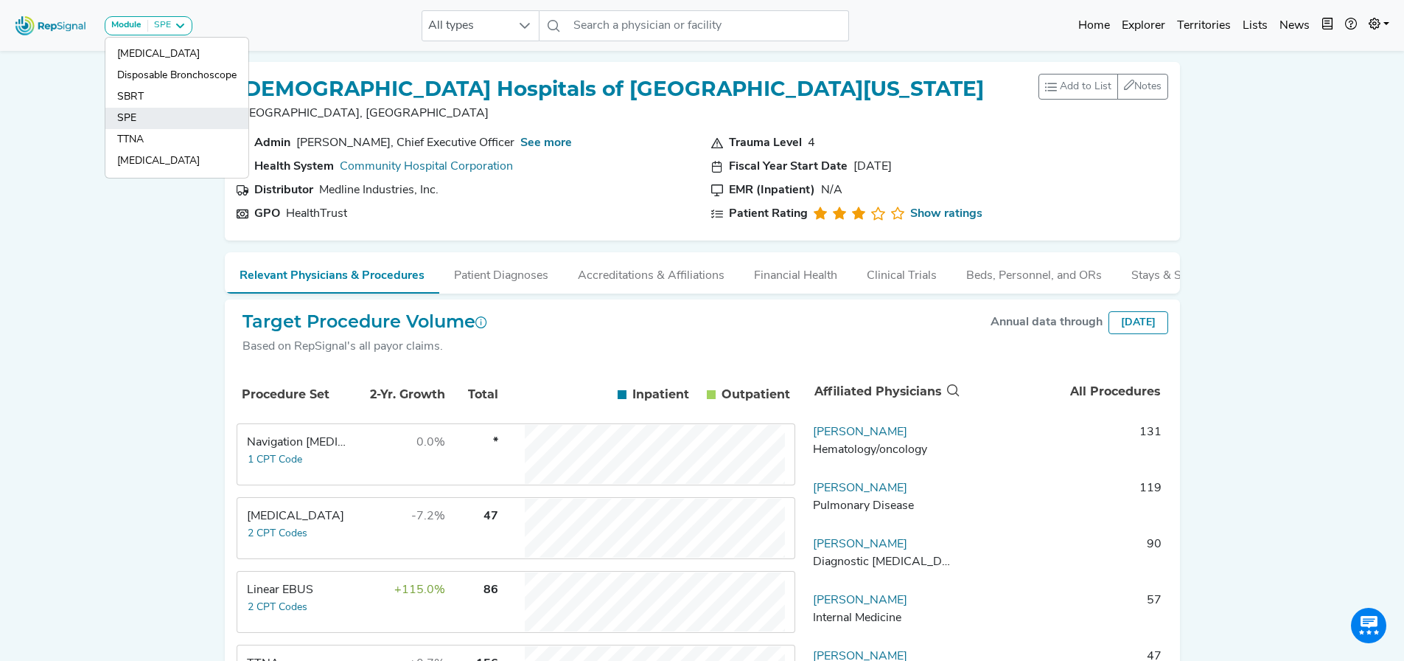
click at [145, 129] on link "SPE" at bounding box center [176, 139] width 143 height 21
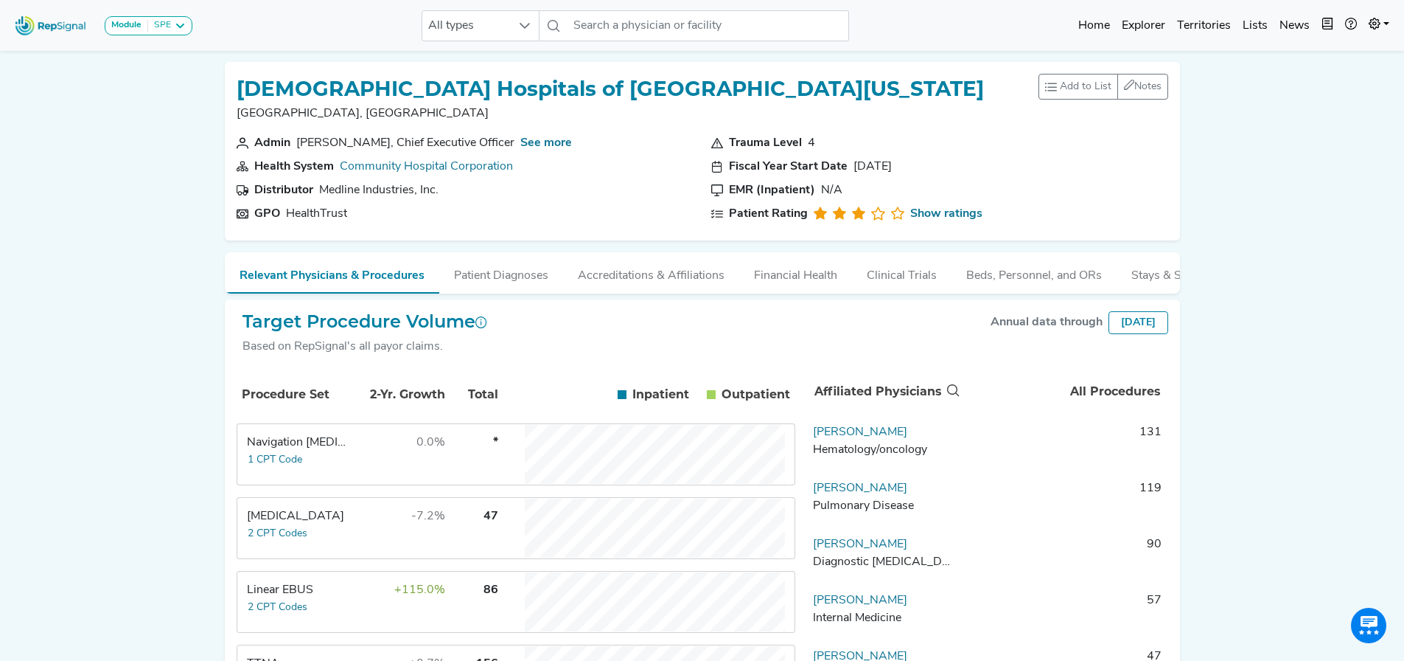
click at [69, 19] on img at bounding box center [51, 26] width 84 height 32
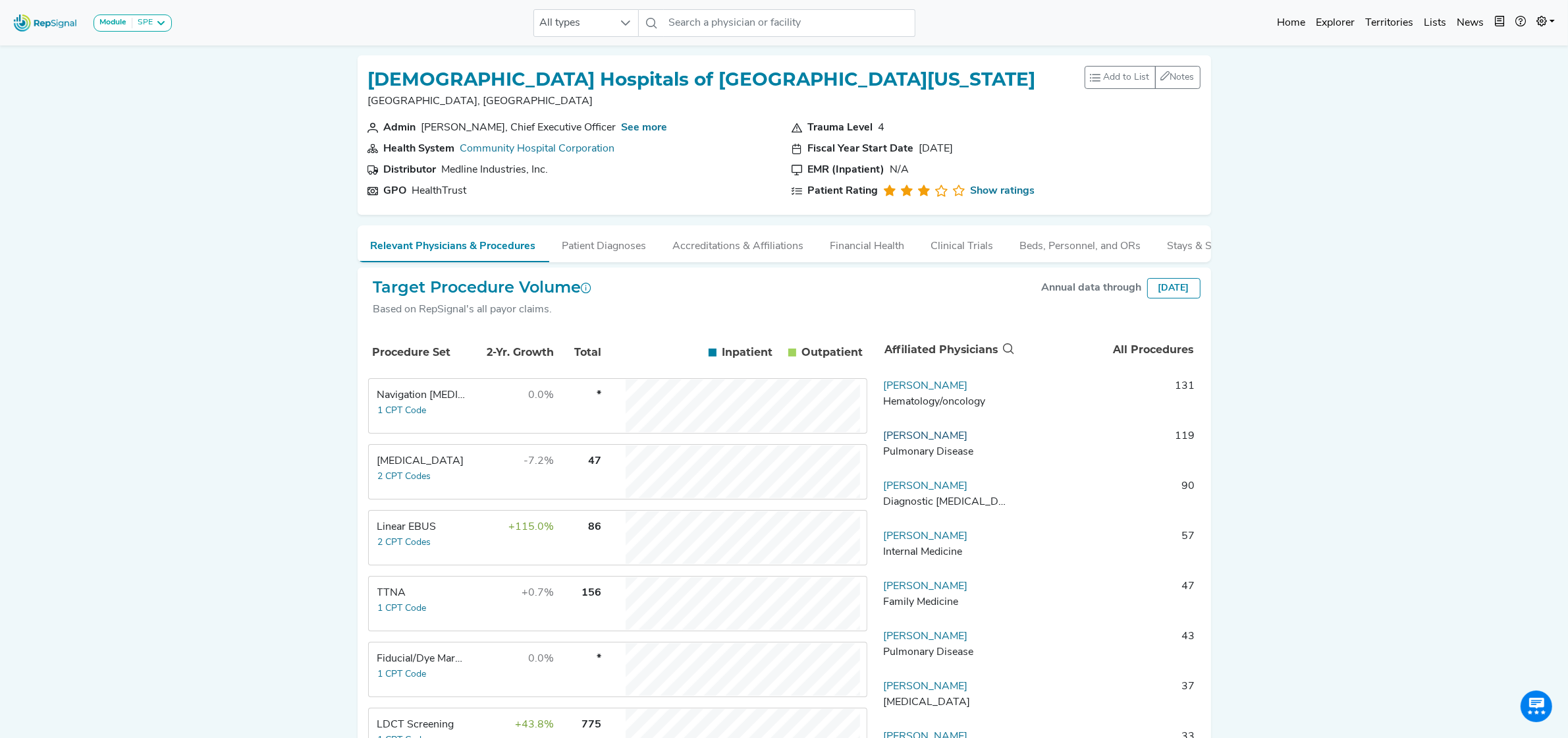
click at [929, 441] on link "[PERSON_NAME]" at bounding box center [926, 436] width 84 height 11
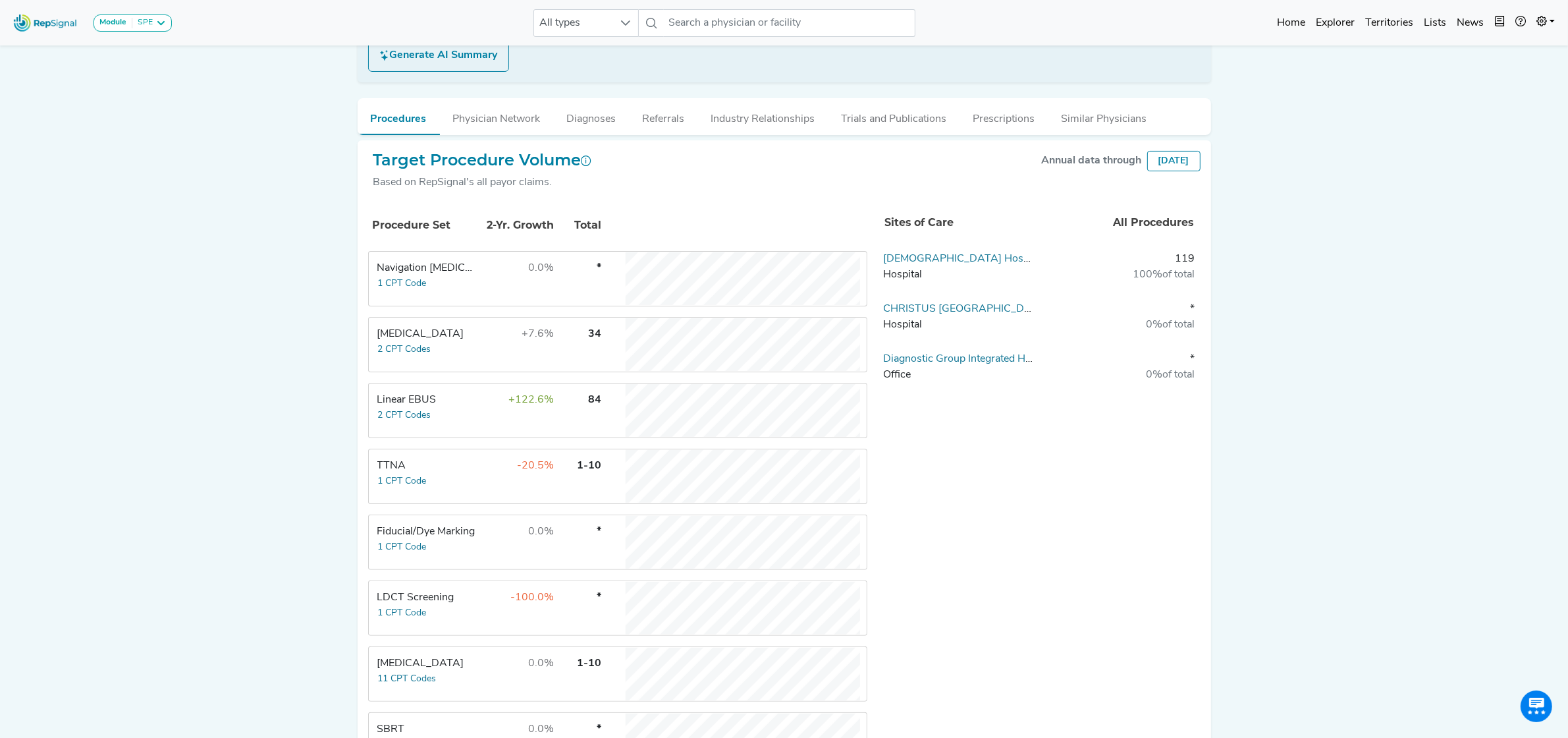
scroll to position [247, 0]
